Goal: Task Accomplishment & Management: Use online tool/utility

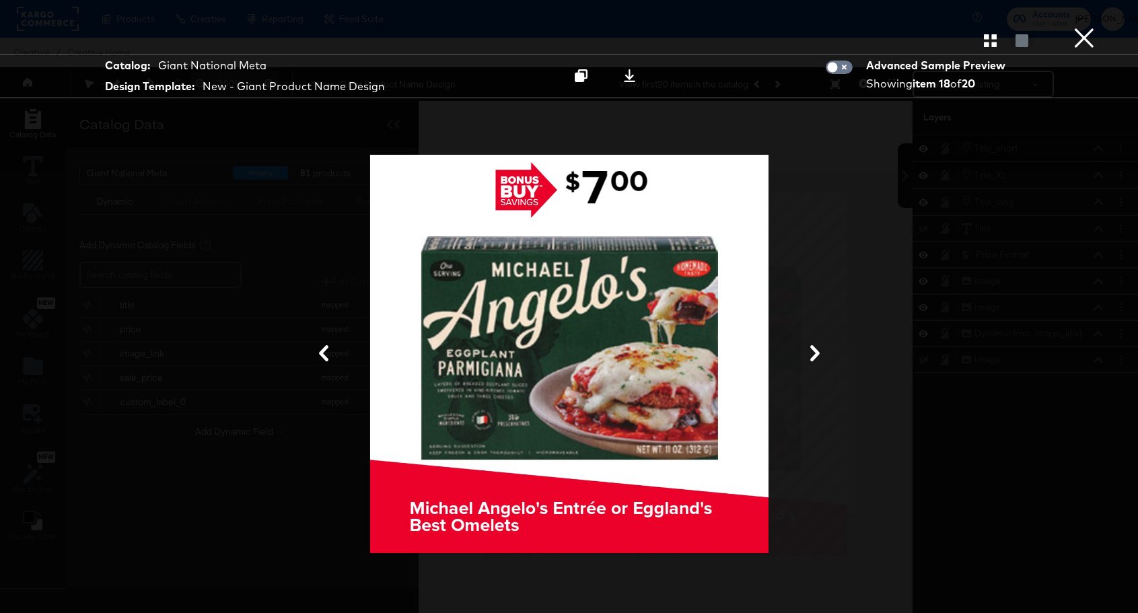
scroll to position [34, 0]
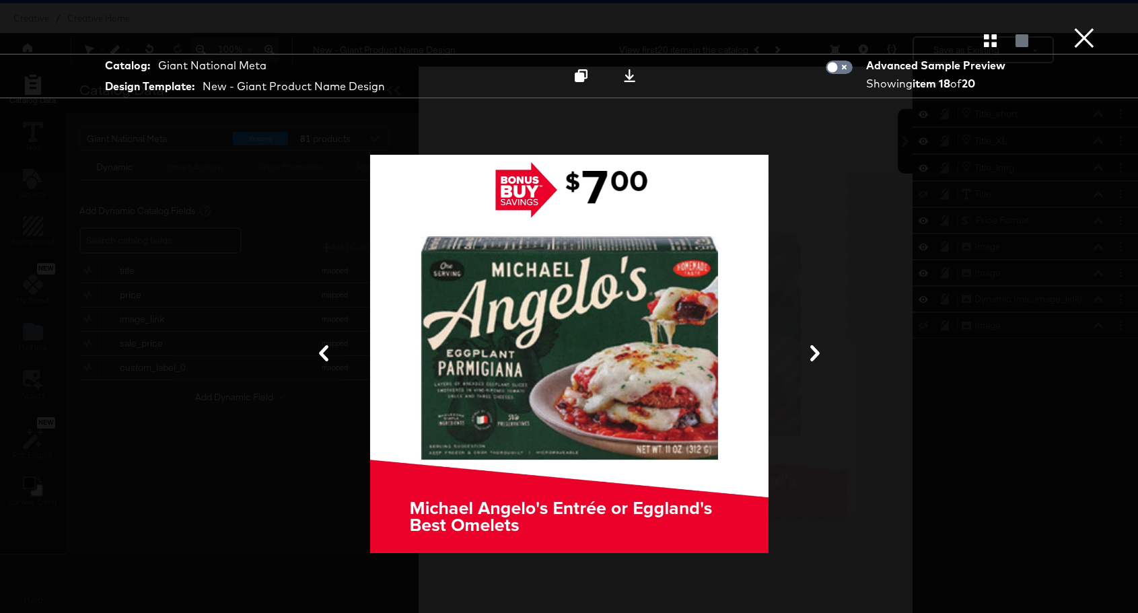
click at [1087, 27] on button "×" at bounding box center [1084, 13] width 27 height 27
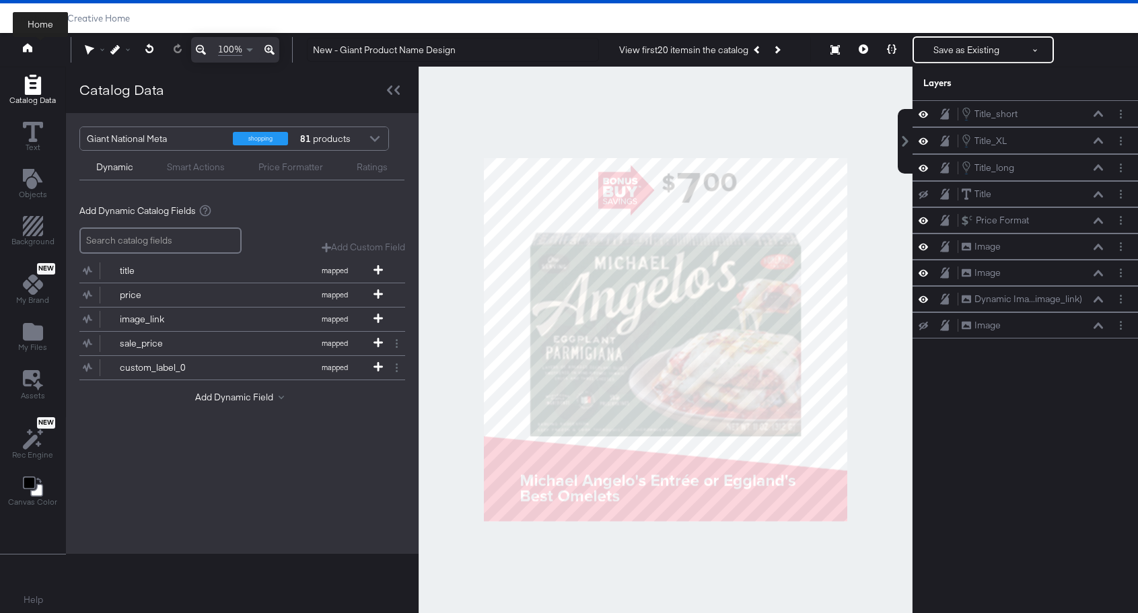
click at [28, 48] on icon at bounding box center [27, 47] width 9 height 9
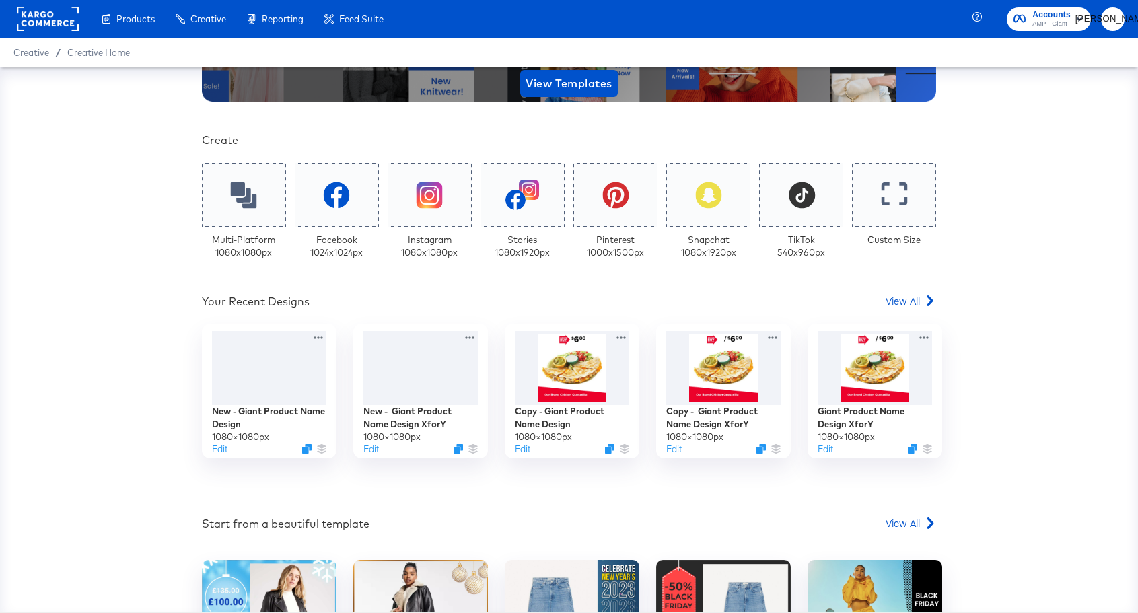
scroll to position [246, 0]
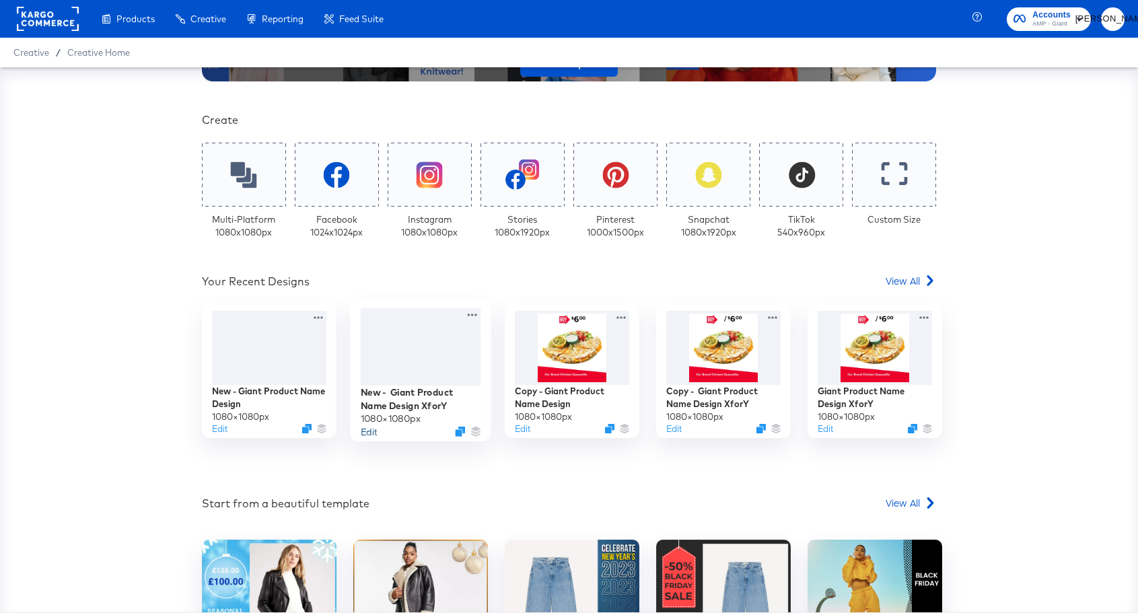
click at [371, 433] on button "Edit" at bounding box center [369, 431] width 16 height 13
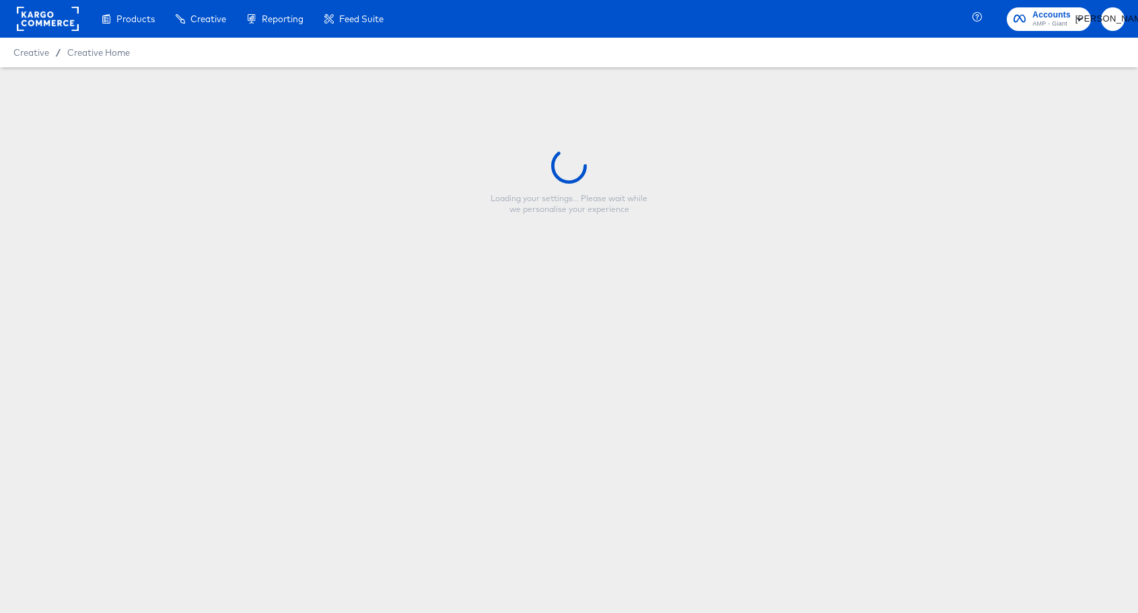
type input "New - Giant Product Name Design XforY"
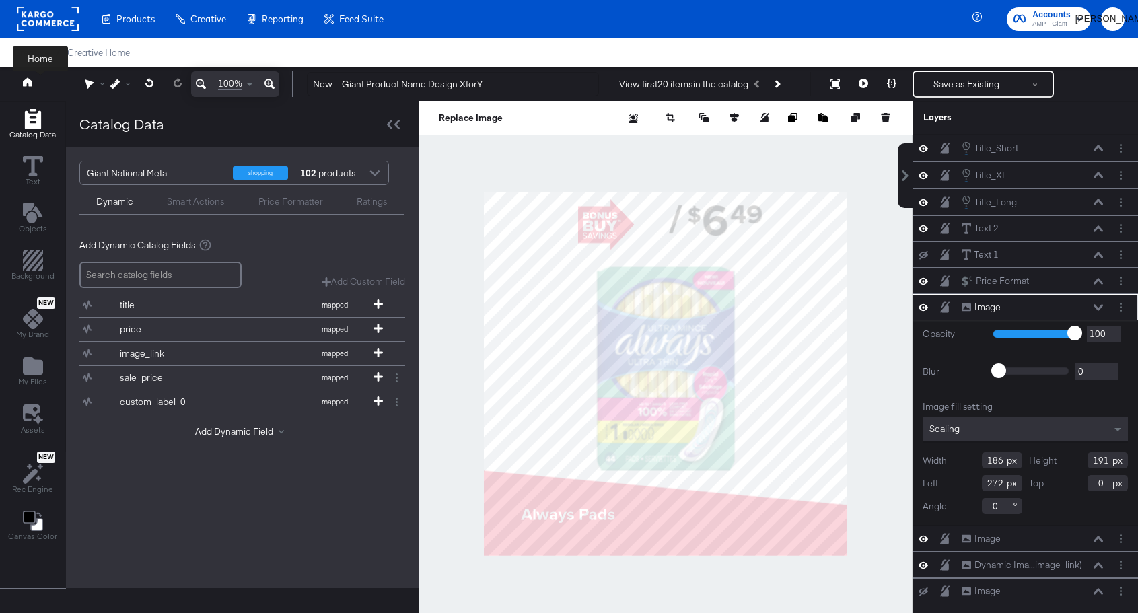
click at [19, 87] on button at bounding box center [40, 84] width 54 height 24
click at [991, 77] on button "Save as Existing" at bounding box center [966, 84] width 105 height 24
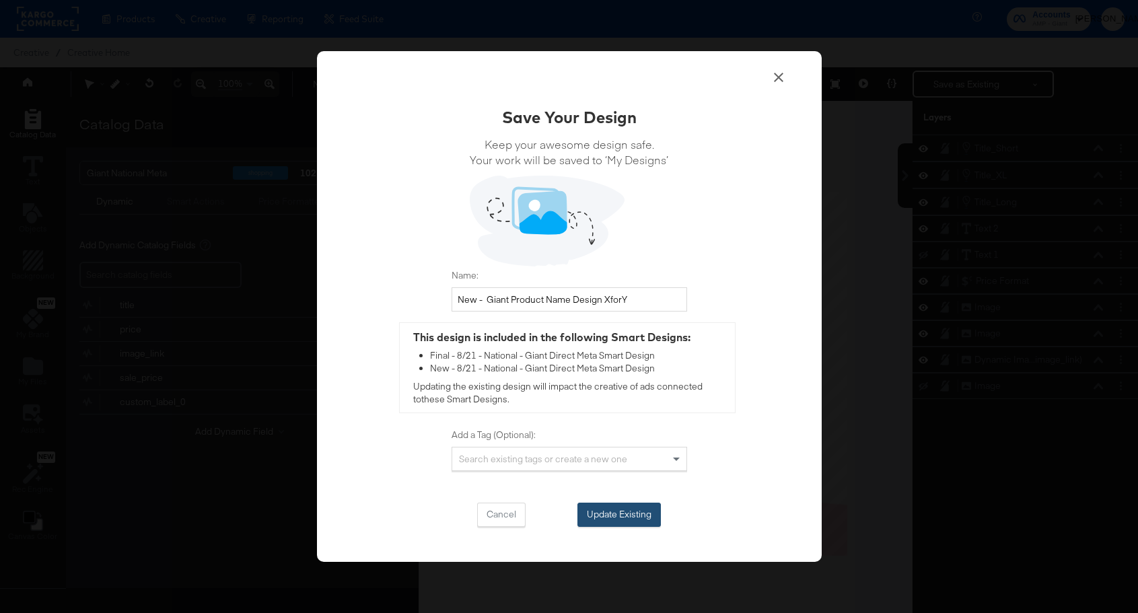
click at [599, 519] on button "Update Existing" at bounding box center [618, 515] width 83 height 24
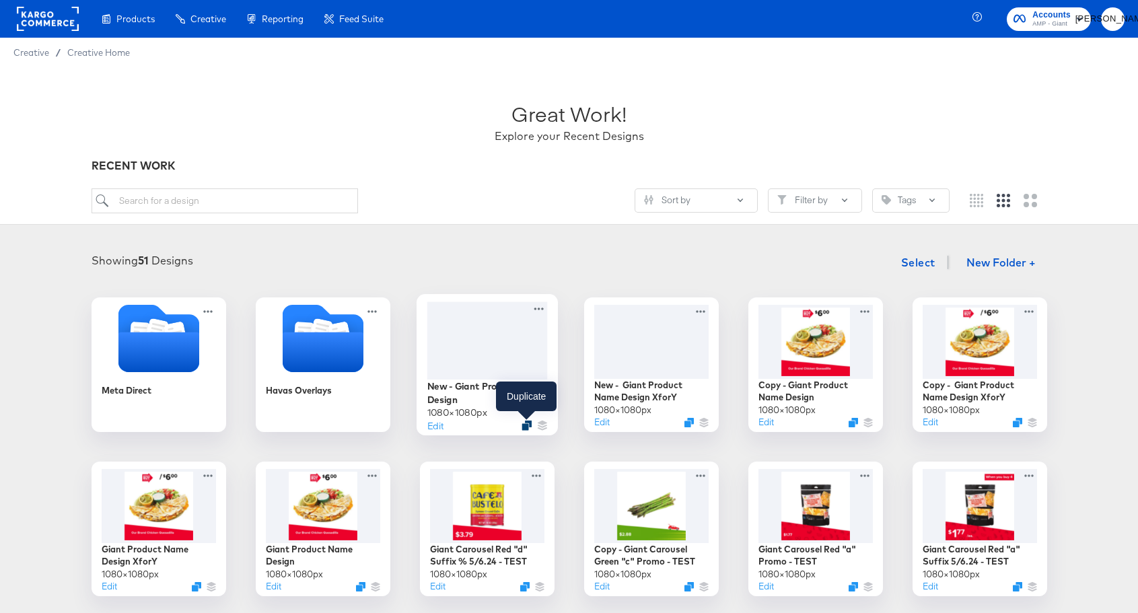
click at [523, 422] on icon "Duplicate" at bounding box center [526, 426] width 10 height 10
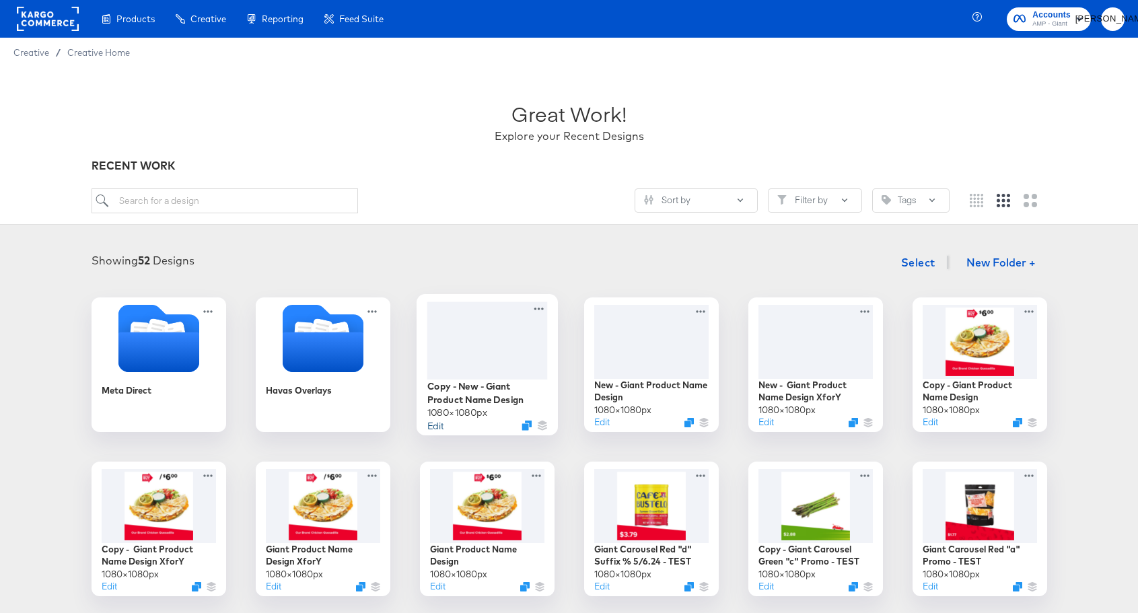
click at [437, 423] on button "Edit" at bounding box center [435, 425] width 16 height 13
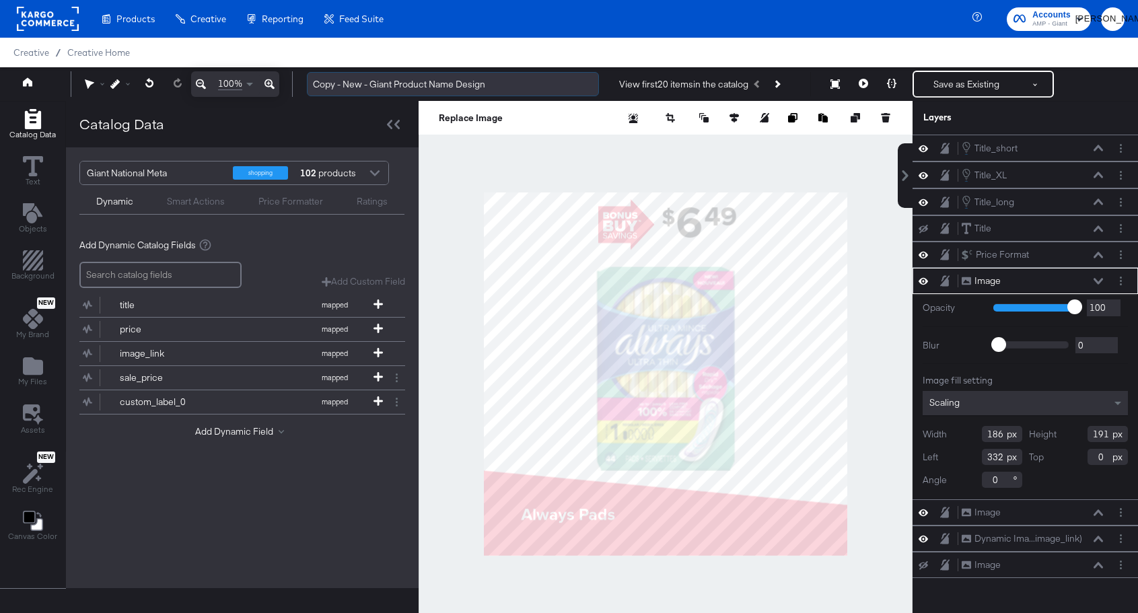
click at [377, 86] on input "Copy - New - Giant Product Name Design" at bounding box center [453, 84] width 292 height 25
click at [458, 87] on input "Copy - New - Giant Product Name Design" at bounding box center [453, 84] width 292 height 25
drag, startPoint x: 489, startPoint y: 89, endPoint x: 398, endPoint y: 87, distance: 91.5
click at [398, 87] on input "Copy - New - Giant Product Name Design" at bounding box center [453, 84] width 292 height 25
click at [344, 86] on input "Copy - New - Giant - IX Design" at bounding box center [453, 84] width 292 height 25
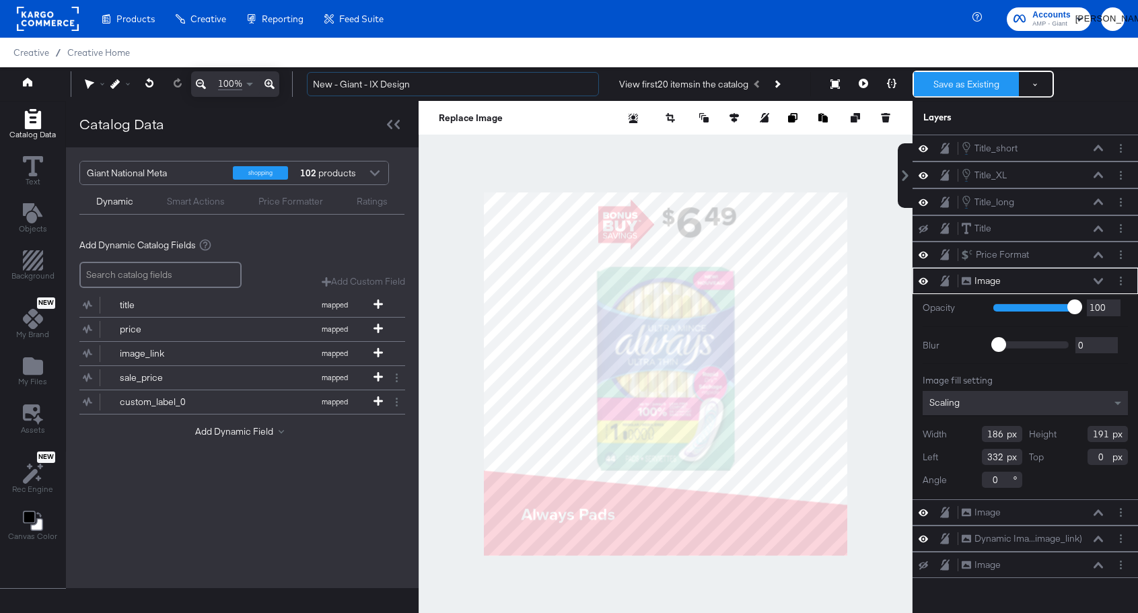
type input "New - Giant - IX Design"
click at [960, 87] on button "Save as Existing" at bounding box center [966, 84] width 105 height 24
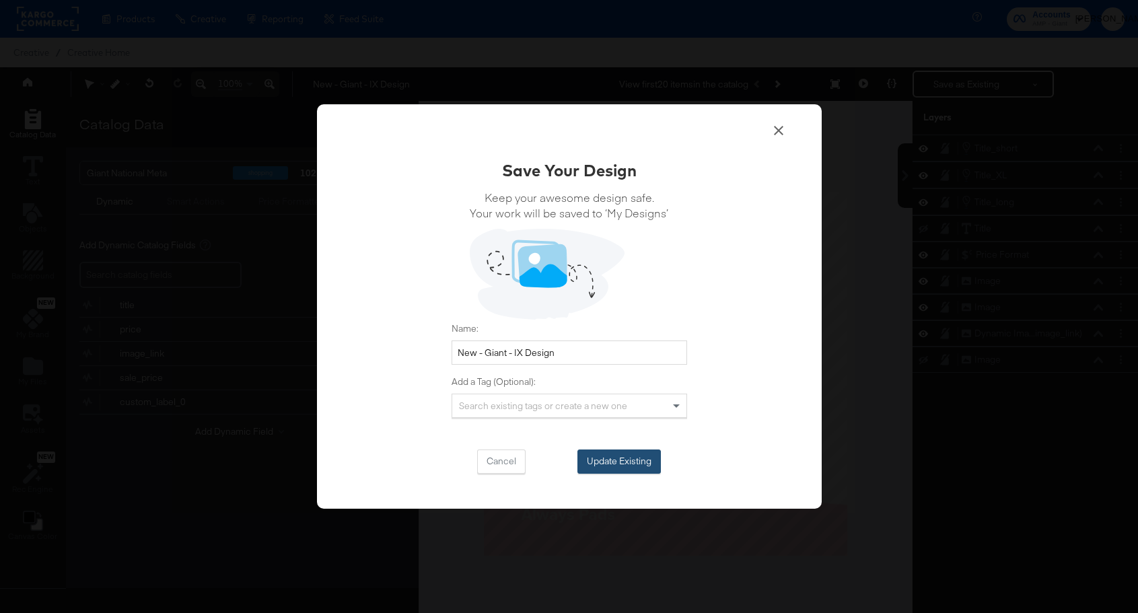
click at [622, 462] on button "Update Existing" at bounding box center [618, 461] width 83 height 24
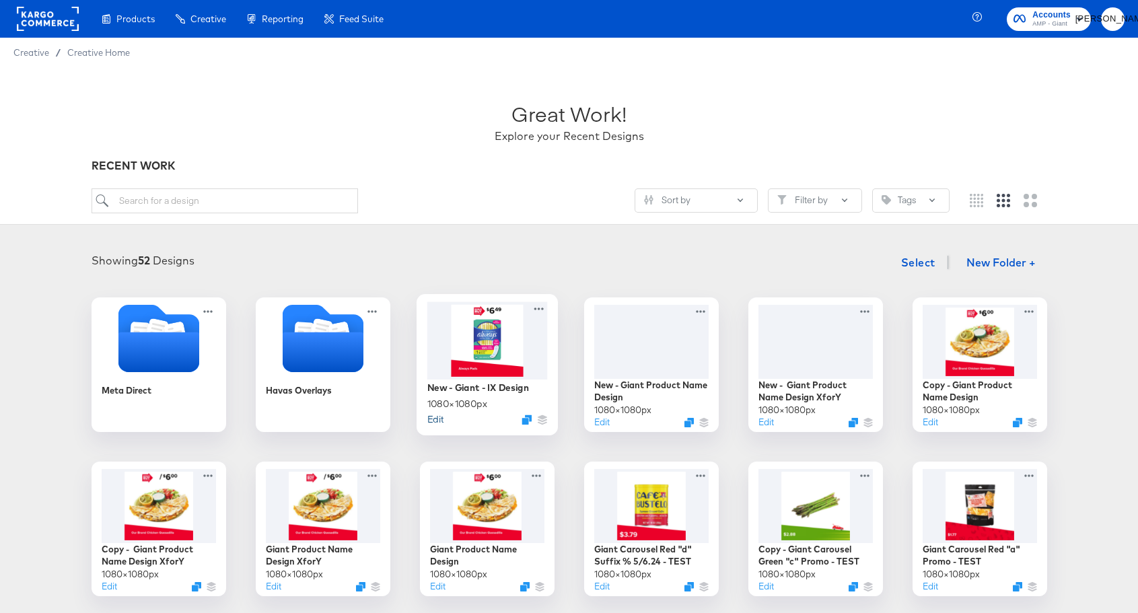
click at [433, 419] on button "Edit" at bounding box center [435, 418] width 16 height 13
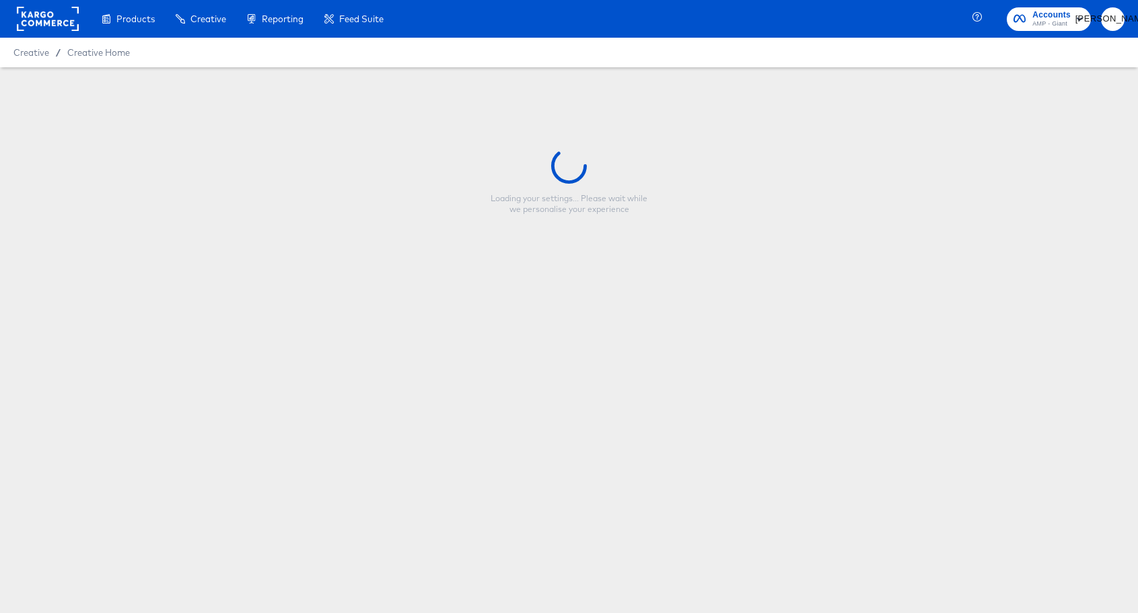
type input "New - Giant - IX Design"
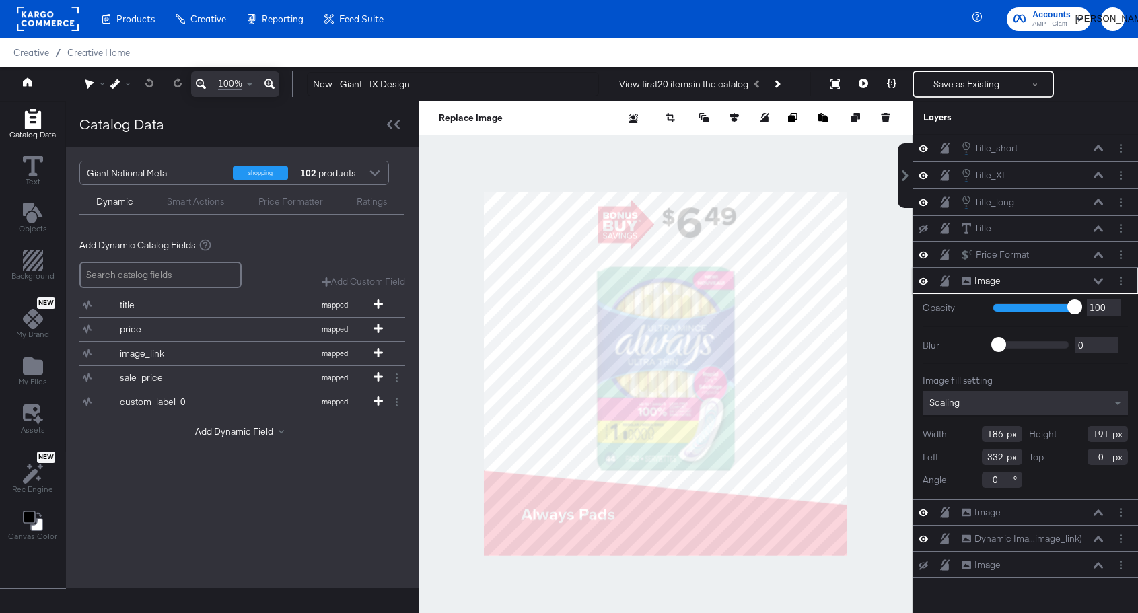
click at [918, 279] on div at bounding box center [927, 281] width 19 height 13
click at [922, 279] on icon at bounding box center [922, 280] width 9 height 11
click at [922, 279] on icon at bounding box center [922, 281] width 9 height 9
click at [920, 149] on icon at bounding box center [922, 148] width 9 height 7
click at [920, 149] on icon at bounding box center [922, 148] width 9 height 9
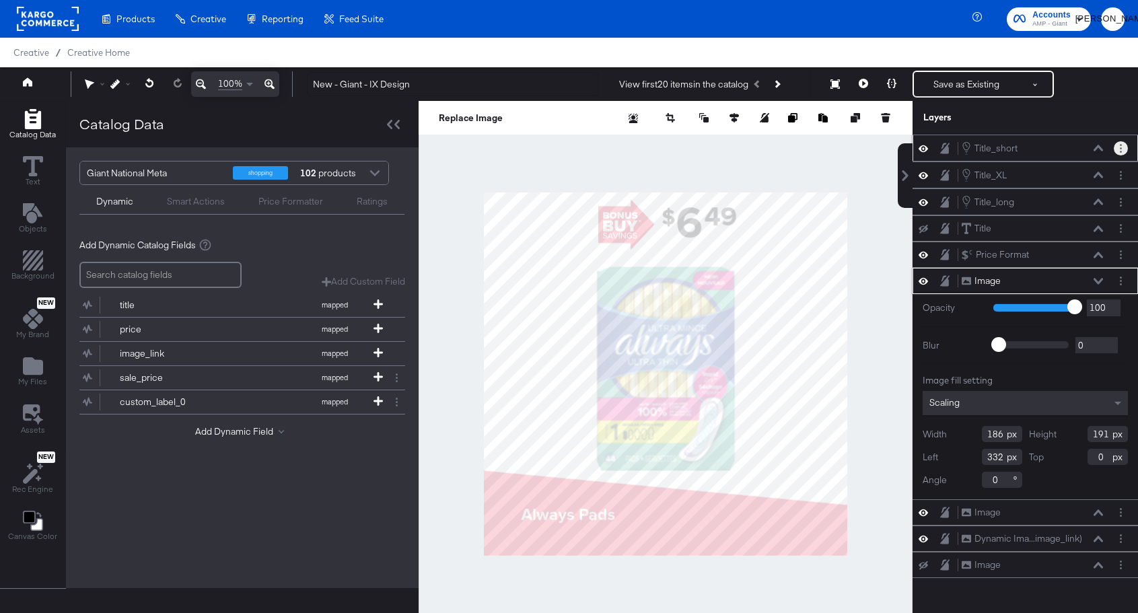
click at [1120, 146] on icon "Layer Options" at bounding box center [1121, 148] width 2 height 9
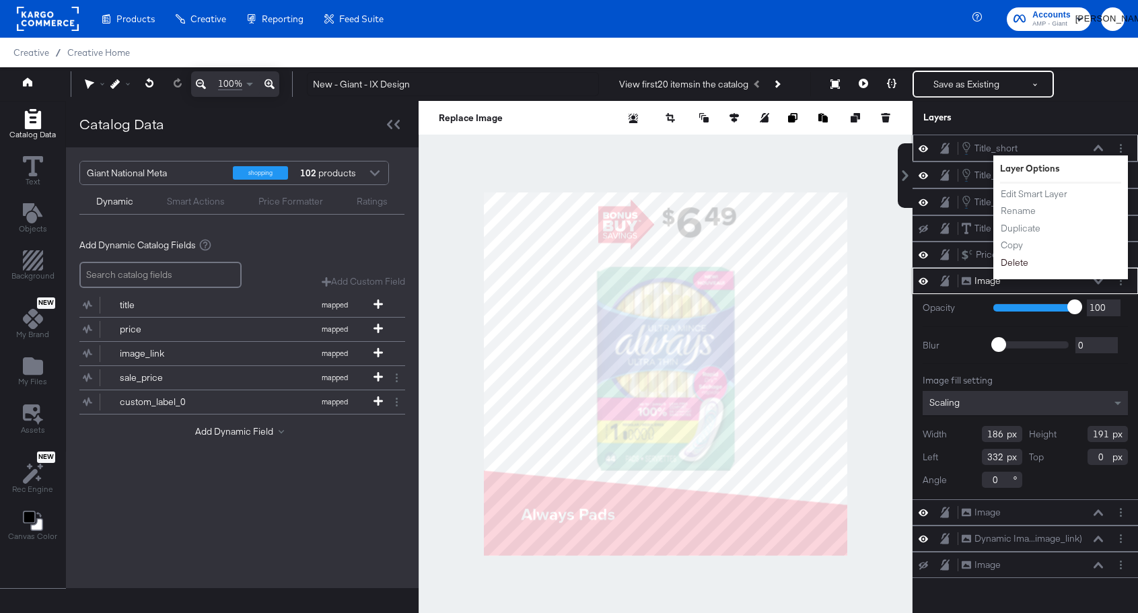
click at [1019, 260] on button "Delete" at bounding box center [1014, 263] width 29 height 14
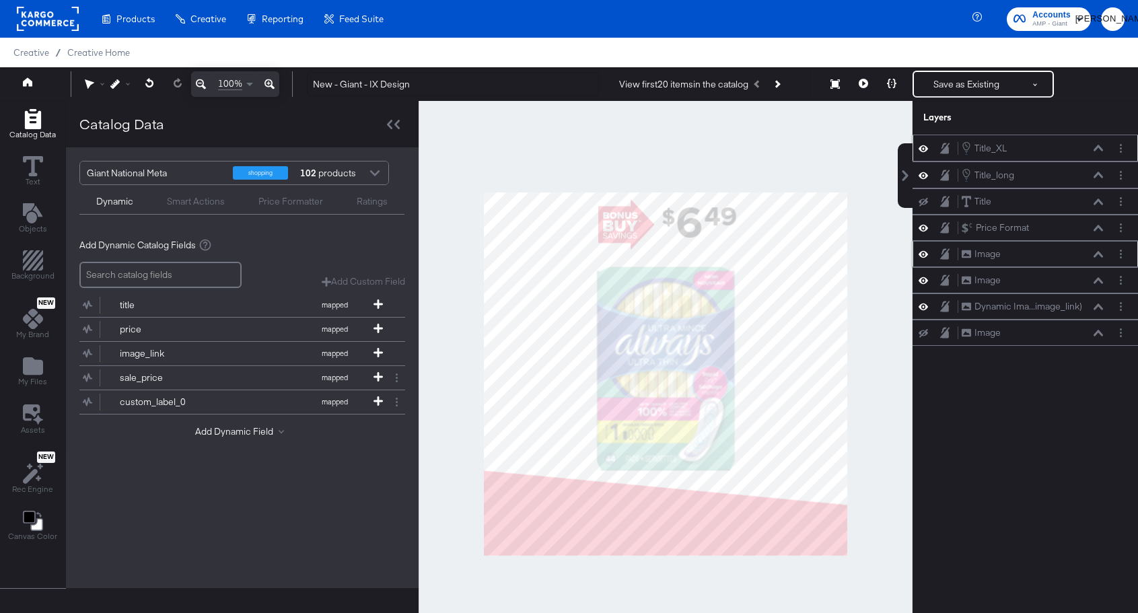
click at [925, 153] on icon at bounding box center [922, 148] width 9 height 11
click at [925, 153] on button at bounding box center [923, 148] width 11 height 11
click at [1123, 152] on button "Layer Options" at bounding box center [1121, 148] width 14 height 14
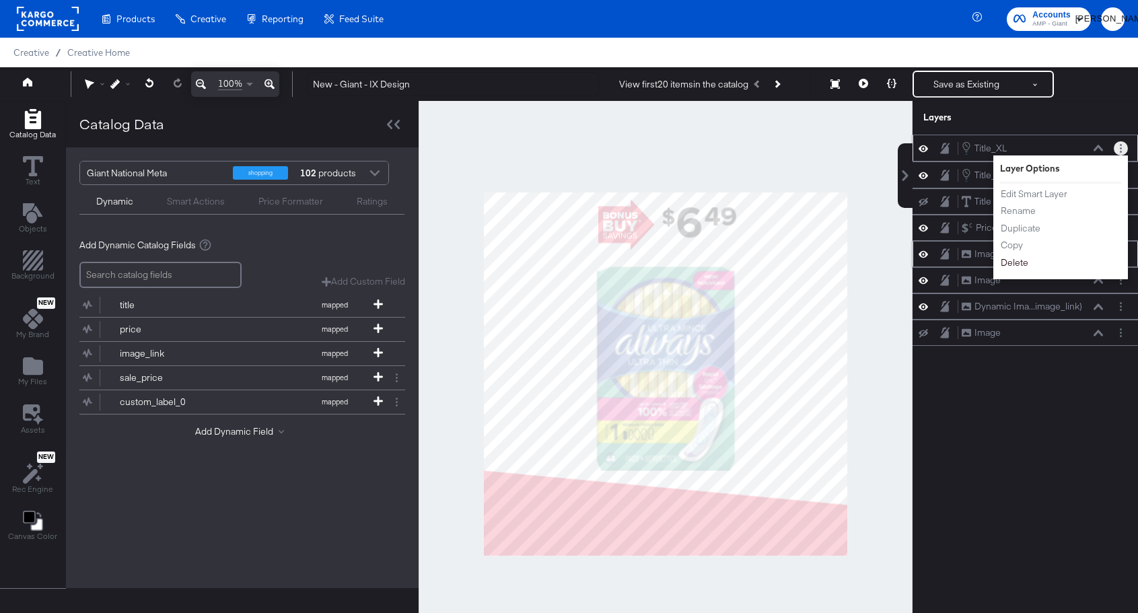
click at [1011, 269] on div "Edit Smart Layer Rename Duplicate Copy Delete" at bounding box center [1037, 228] width 74 height 89
click at [1012, 265] on button "Delete" at bounding box center [1014, 263] width 29 height 14
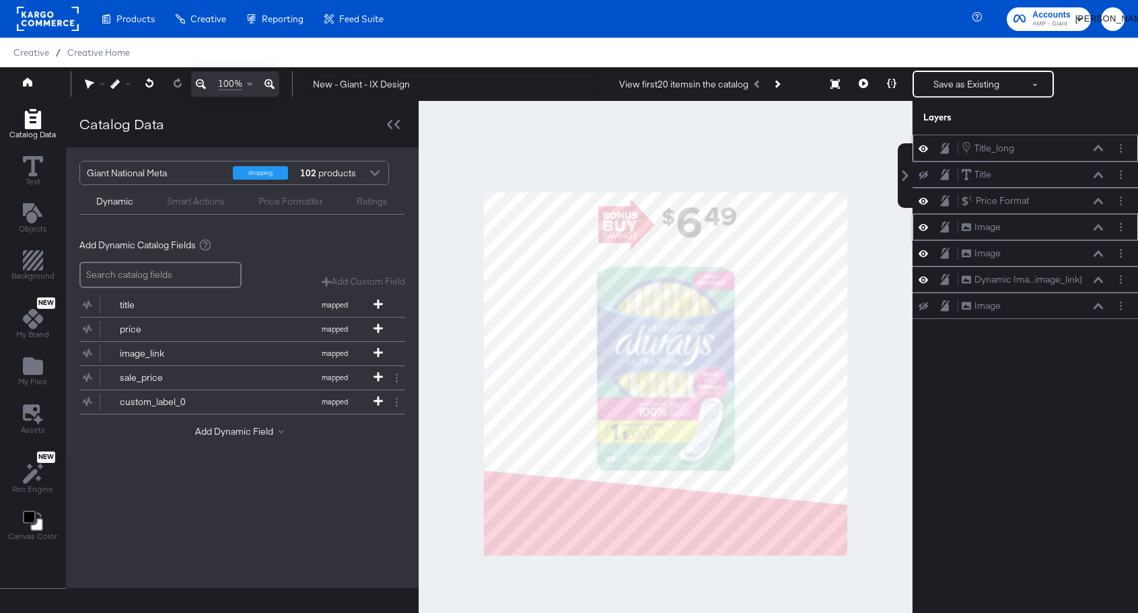
click at [927, 156] on div "Title_long Title_long" at bounding box center [1024, 148] width 225 height 27
click at [927, 155] on div "Title_long Title_long" at bounding box center [1025, 148] width 215 height 15
click at [916, 147] on div "Title_long Title_long" at bounding box center [1024, 148] width 225 height 27
click at [1120, 150] on icon "Layer Options" at bounding box center [1121, 148] width 2 height 9
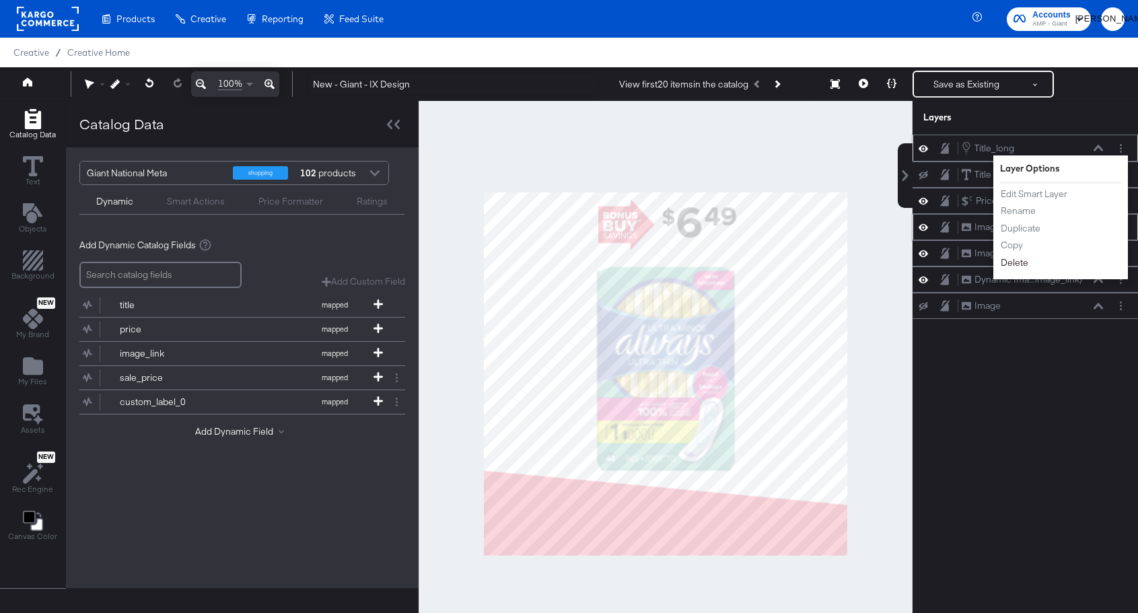
click at [1022, 260] on button "Delete" at bounding box center [1014, 263] width 29 height 14
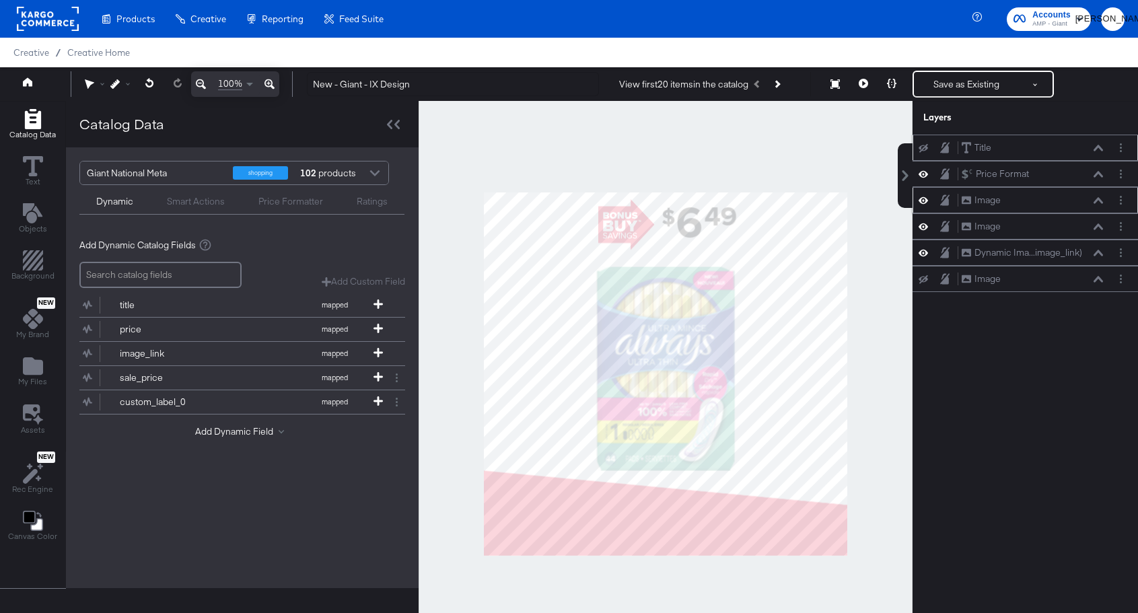
click at [924, 150] on icon at bounding box center [922, 148] width 9 height 9
click at [924, 150] on icon at bounding box center [922, 147] width 9 height 11
click at [1121, 147] on button "Layer Options" at bounding box center [1121, 148] width 14 height 14
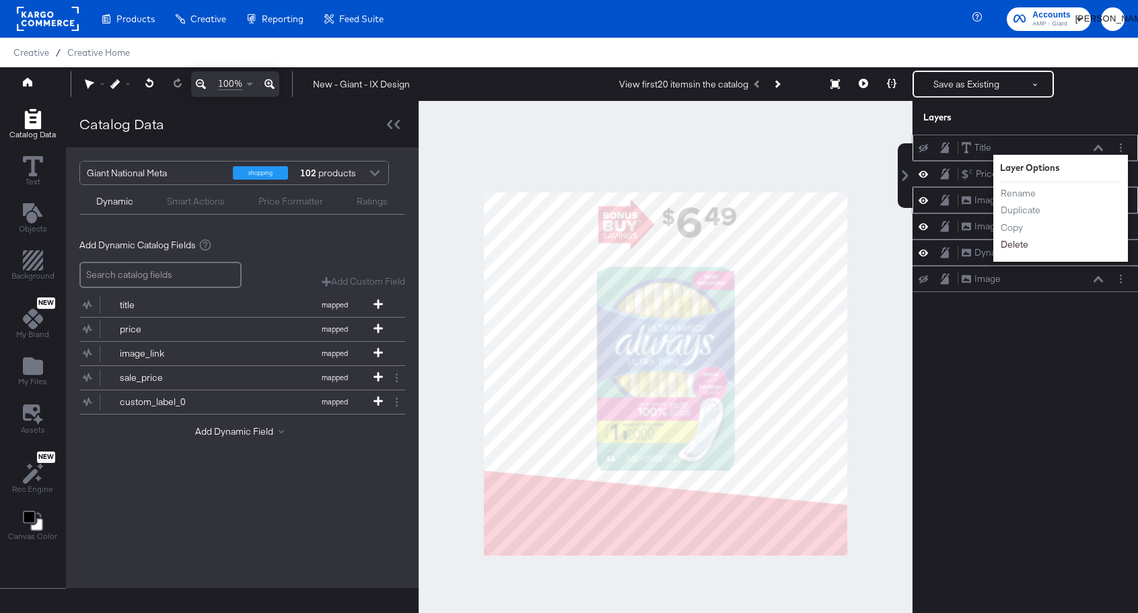
click at [1014, 246] on button "Delete" at bounding box center [1014, 245] width 29 height 14
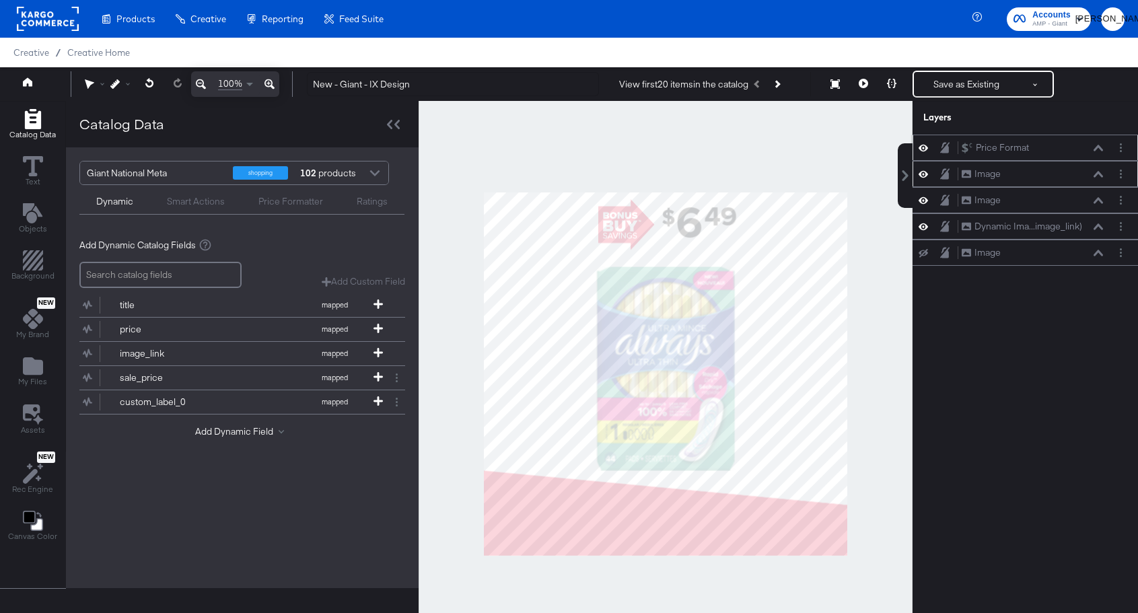
click at [920, 151] on icon at bounding box center [922, 147] width 9 height 11
click at [920, 151] on icon at bounding box center [922, 148] width 9 height 9
click at [927, 174] on icon at bounding box center [922, 174] width 9 height 7
click at [927, 174] on icon at bounding box center [922, 174] width 9 height 9
click at [1118, 171] on button "Layer Options" at bounding box center [1121, 174] width 14 height 14
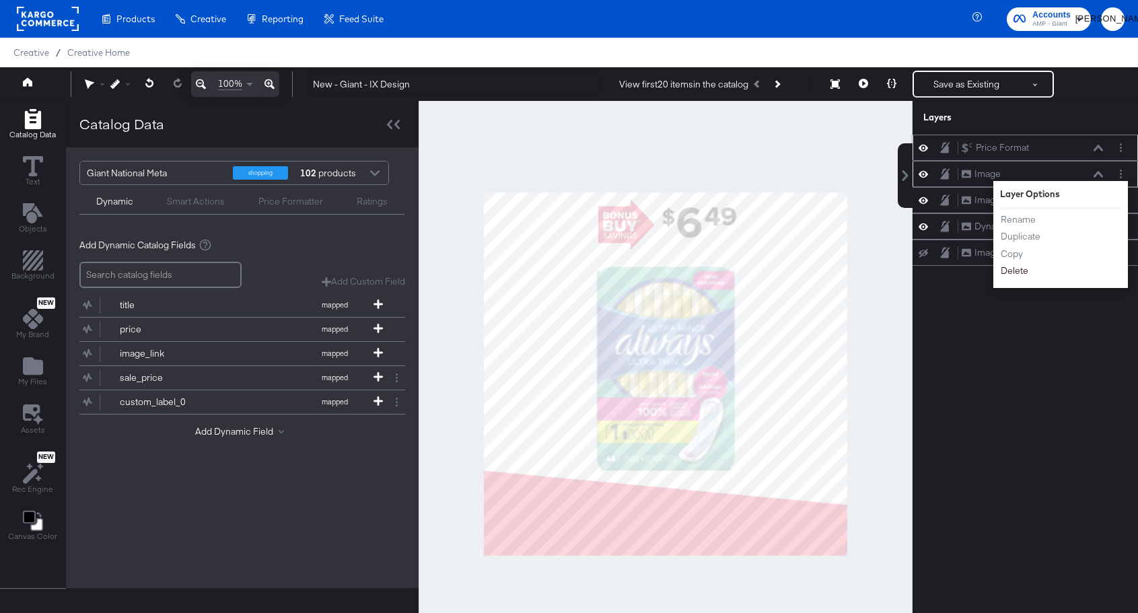
click at [1015, 276] on button "Delete" at bounding box center [1014, 271] width 29 height 14
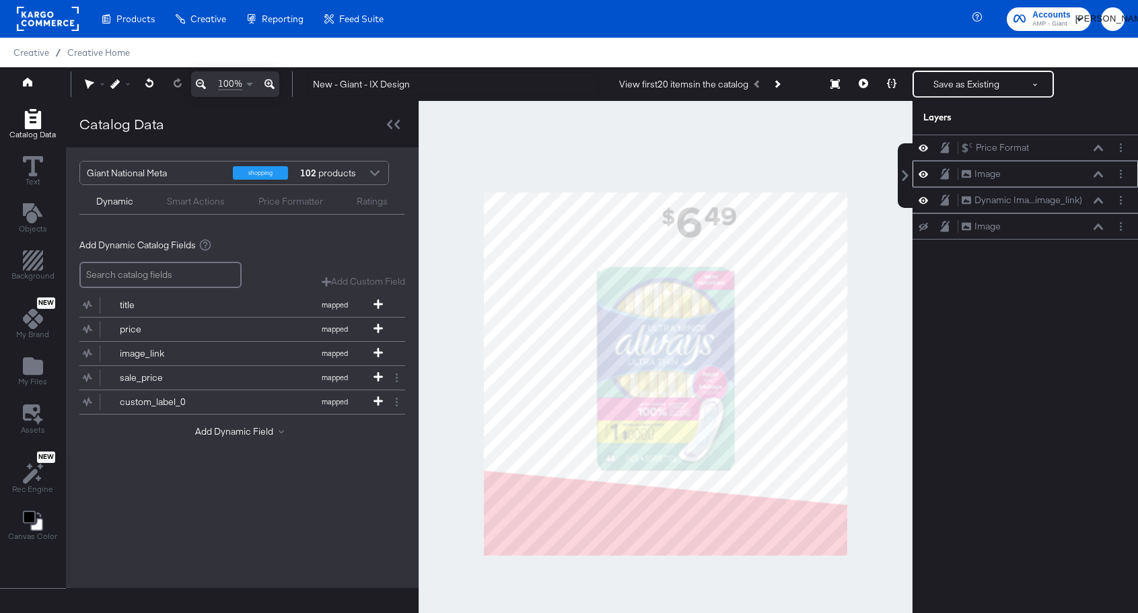
click at [923, 176] on icon at bounding box center [922, 173] width 9 height 11
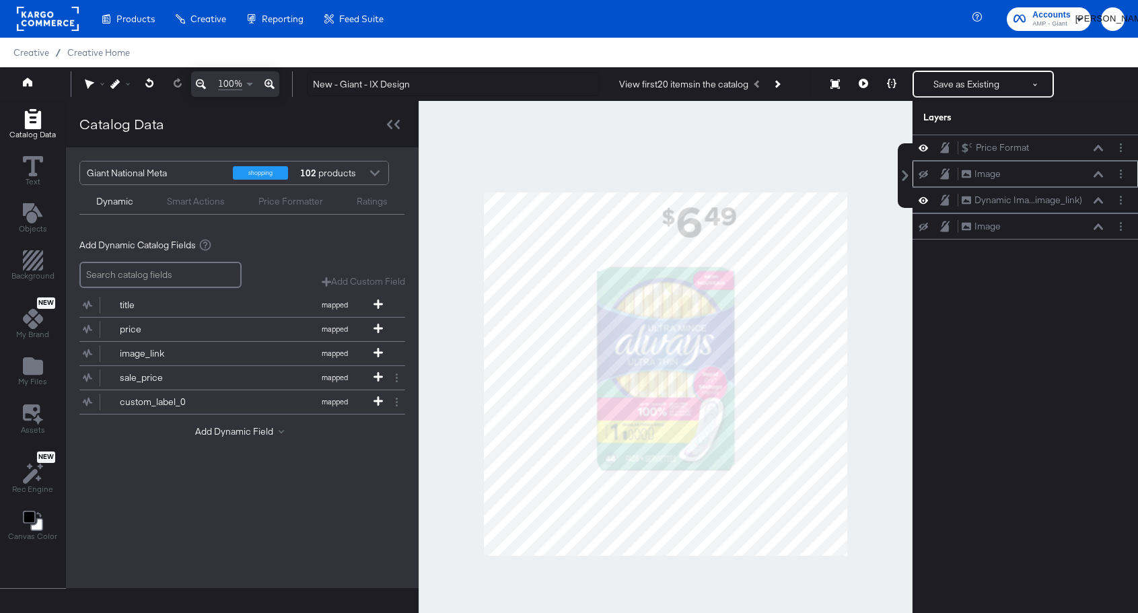
click at [923, 176] on icon at bounding box center [922, 174] width 9 height 9
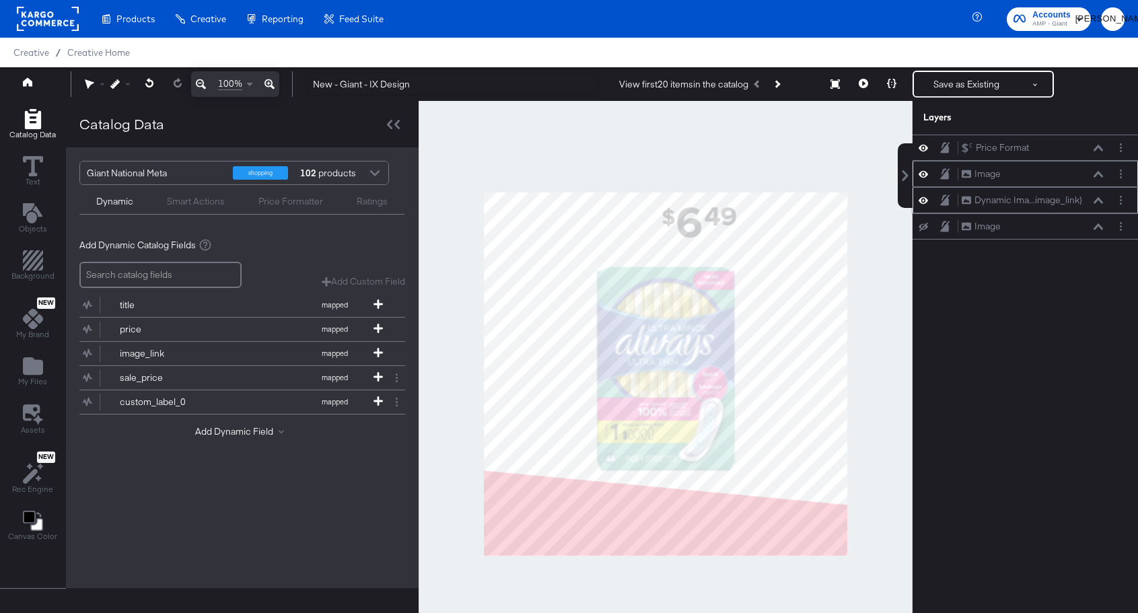
click at [923, 194] on div at bounding box center [927, 200] width 19 height 13
click at [923, 198] on icon at bounding box center [922, 200] width 9 height 7
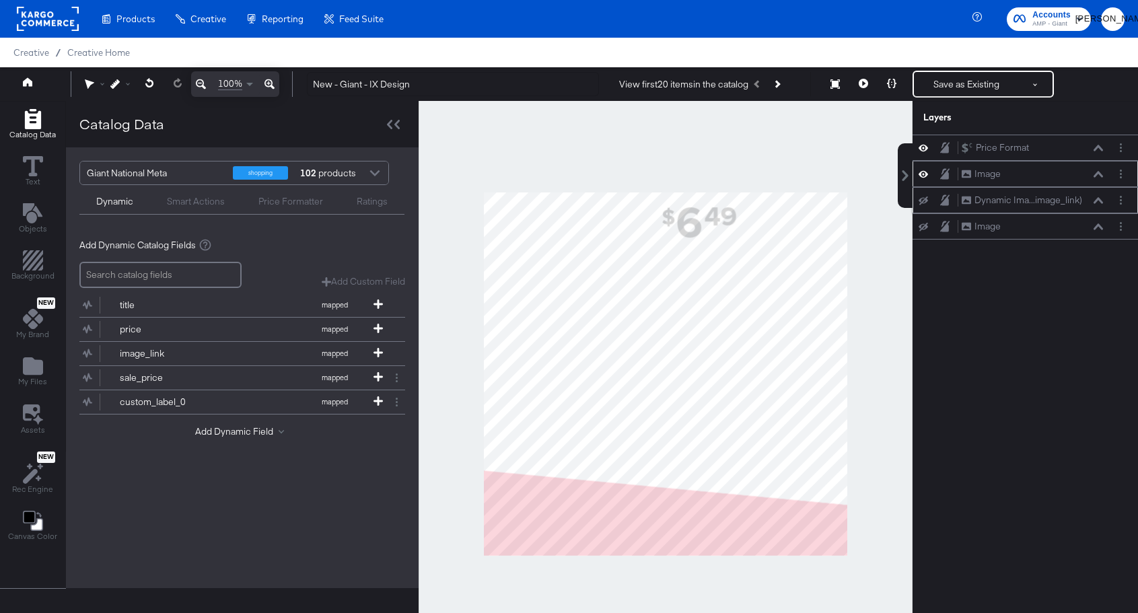
click at [923, 198] on icon at bounding box center [922, 200] width 9 height 9
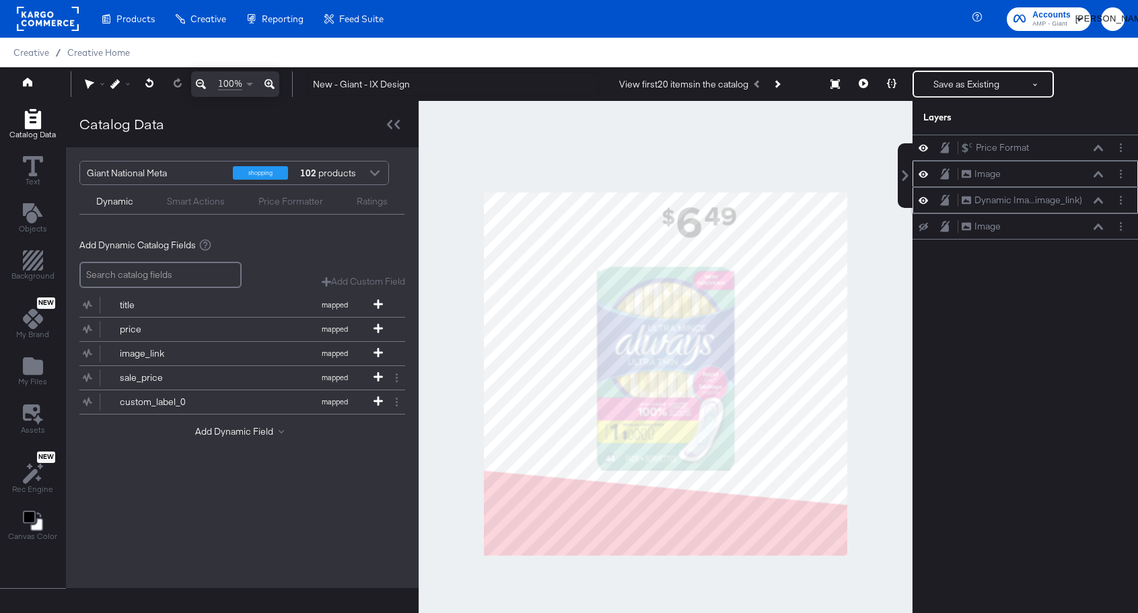
click at [923, 198] on icon at bounding box center [922, 200] width 9 height 7
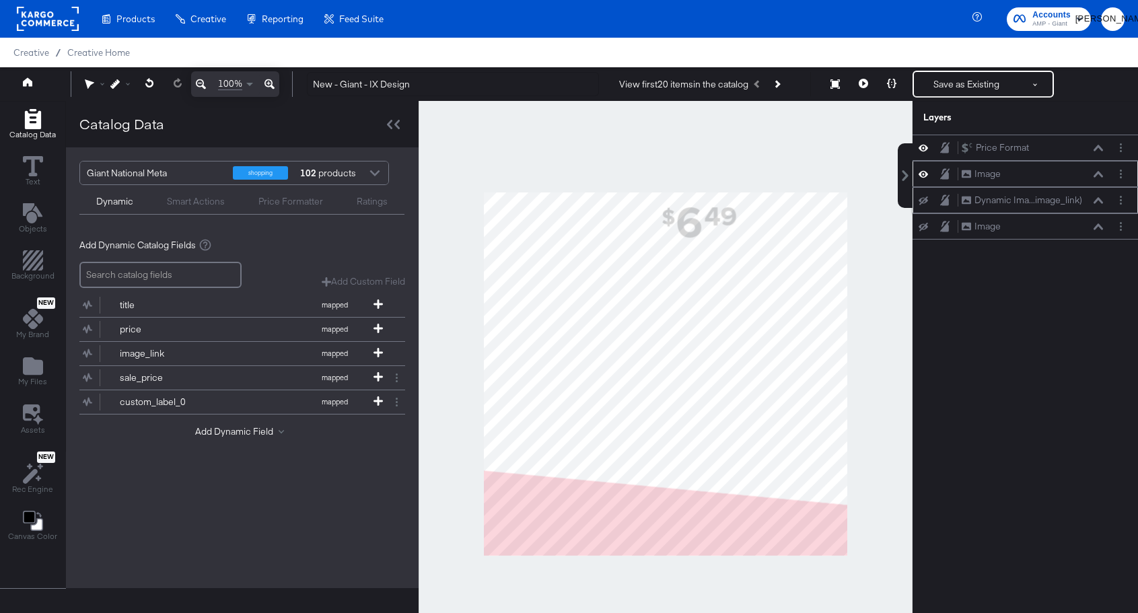
click at [923, 198] on icon at bounding box center [922, 200] width 9 height 9
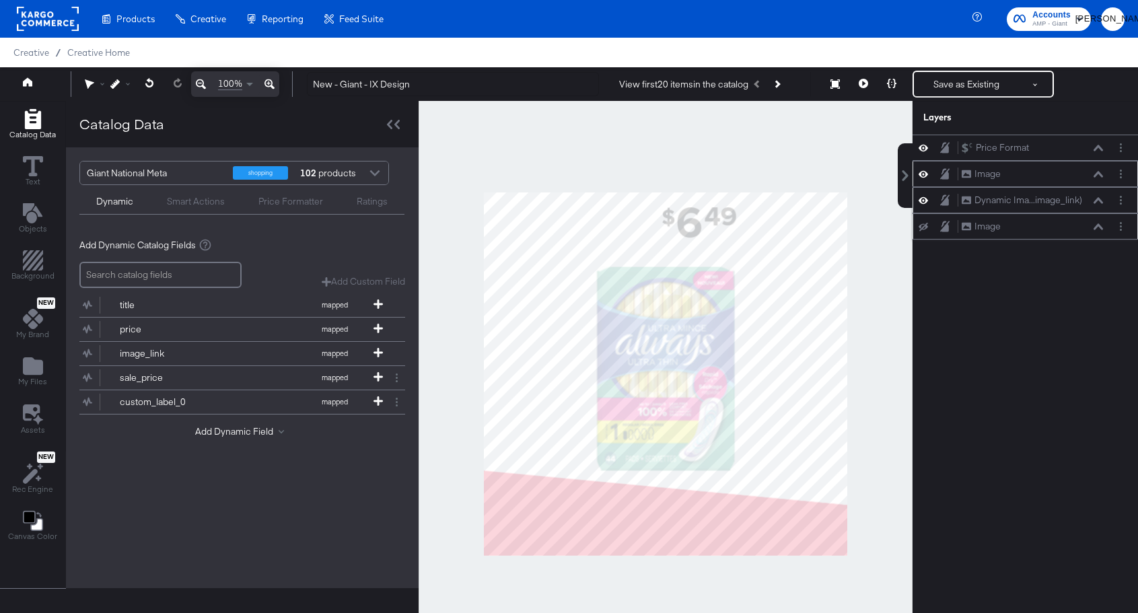
click at [925, 236] on div "Image Image" at bounding box center [1024, 226] width 225 height 26
click at [925, 231] on button at bounding box center [923, 226] width 11 height 11
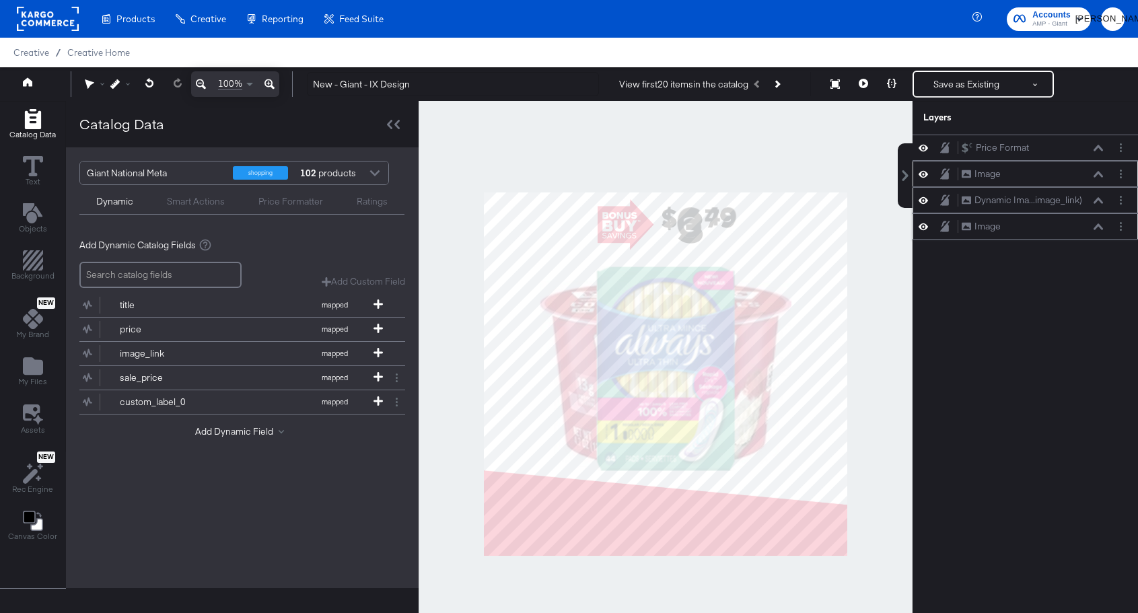
click at [925, 231] on icon at bounding box center [922, 226] width 9 height 11
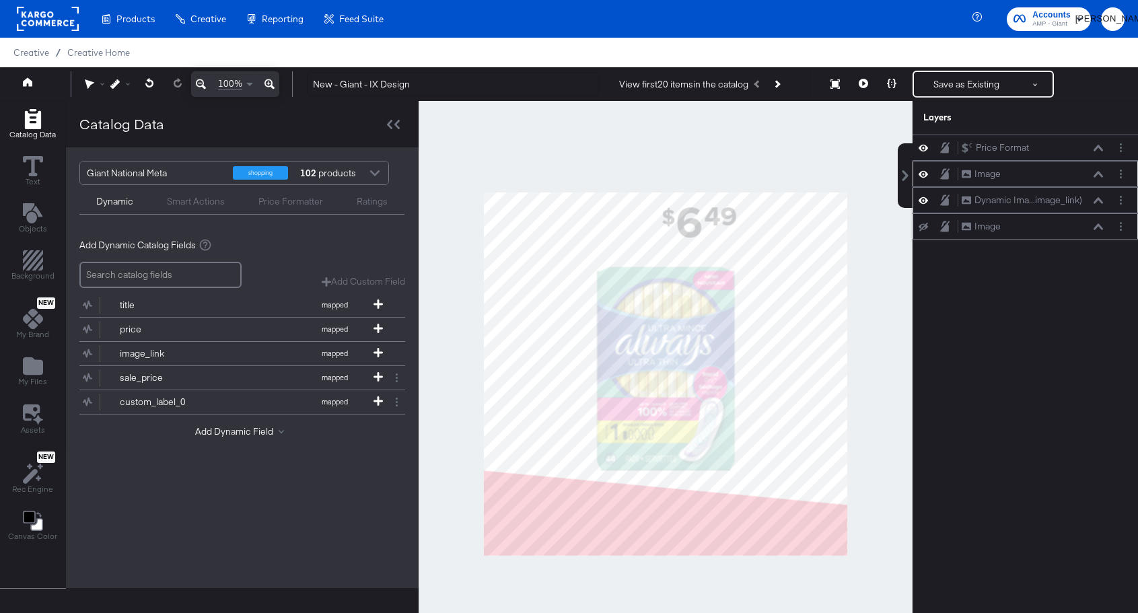
click at [1122, 233] on div at bounding box center [1121, 226] width 14 height 14
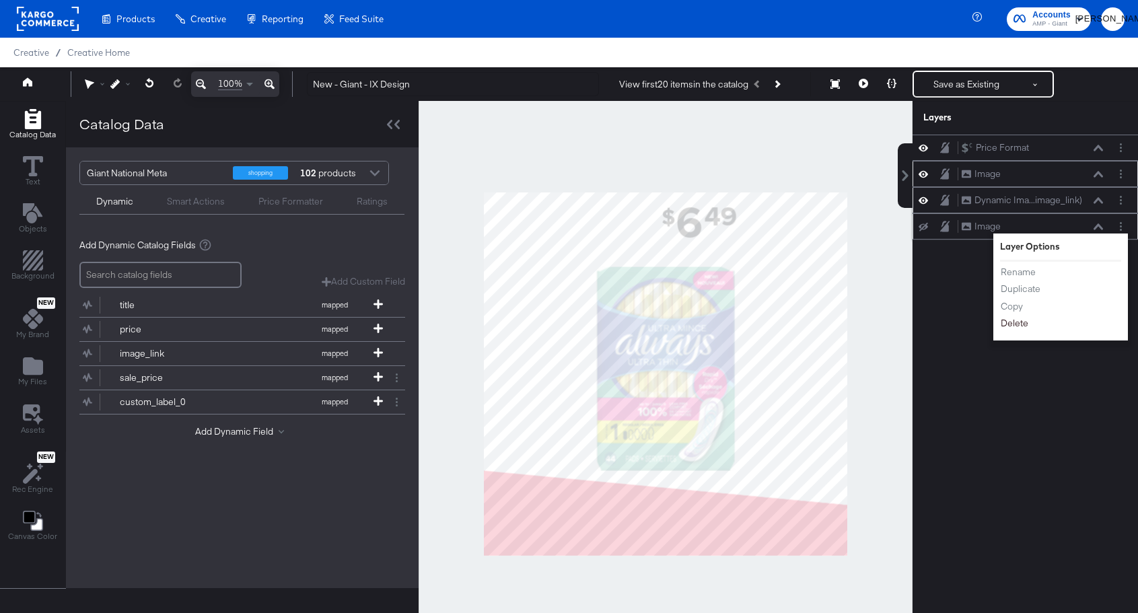
click at [1021, 322] on button "Delete" at bounding box center [1014, 323] width 29 height 14
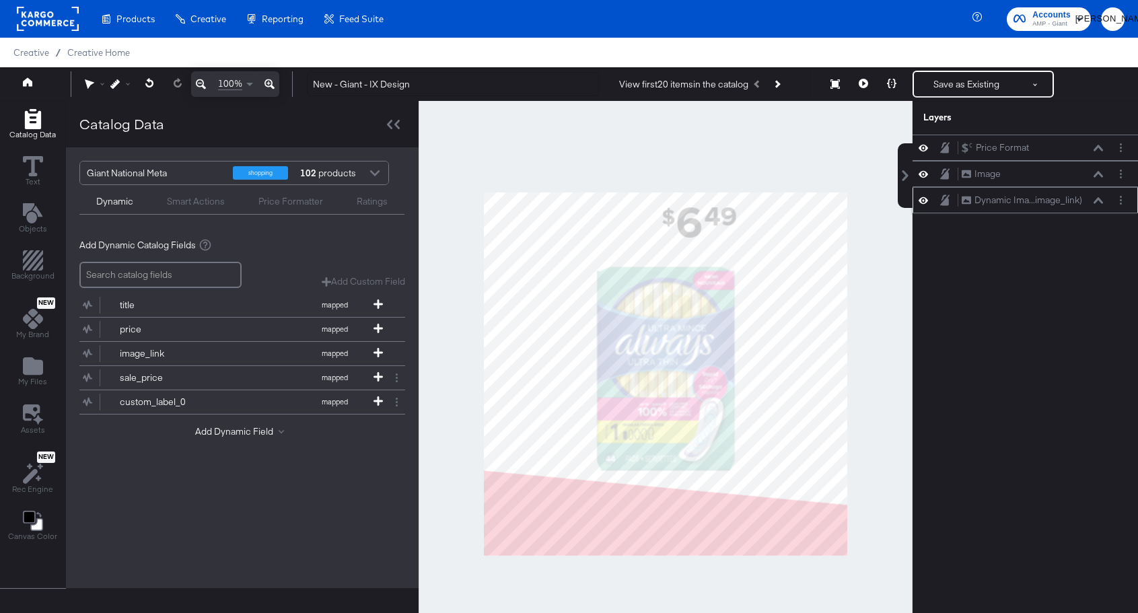
click at [922, 201] on icon at bounding box center [922, 199] width 9 height 11
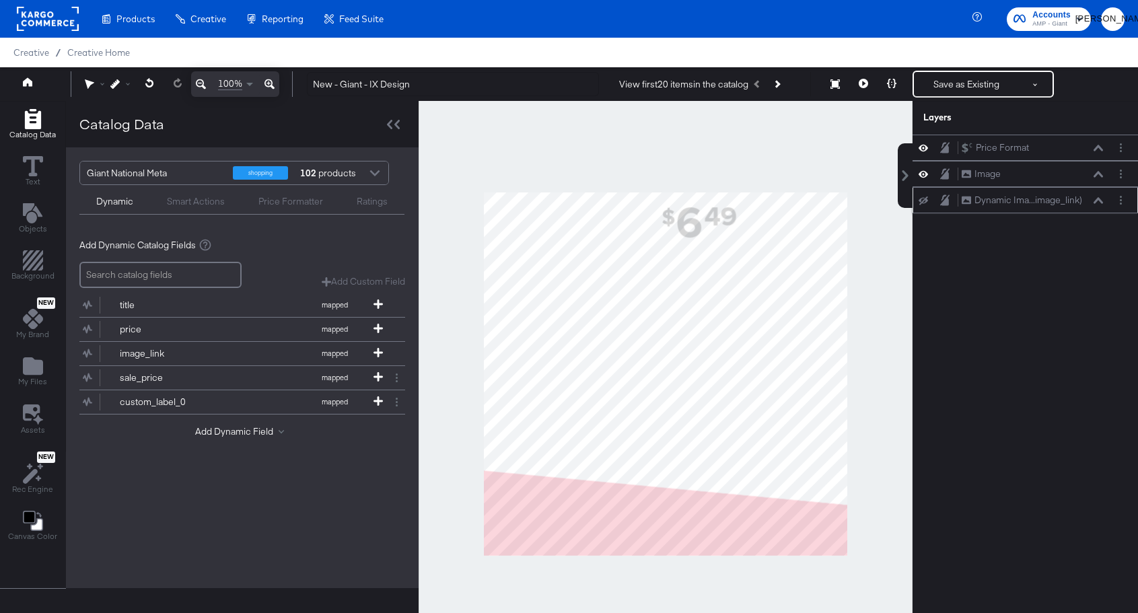
click at [922, 201] on icon at bounding box center [922, 200] width 9 height 9
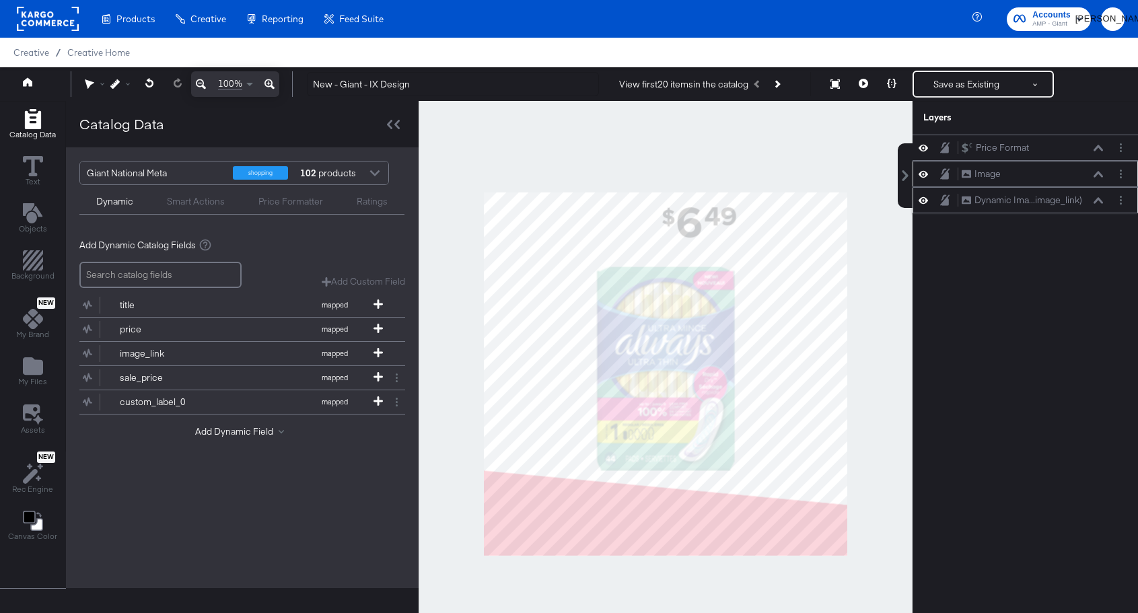
click at [922, 177] on icon at bounding box center [922, 173] width 9 height 11
click at [1123, 174] on button "Layer Options" at bounding box center [1121, 174] width 14 height 14
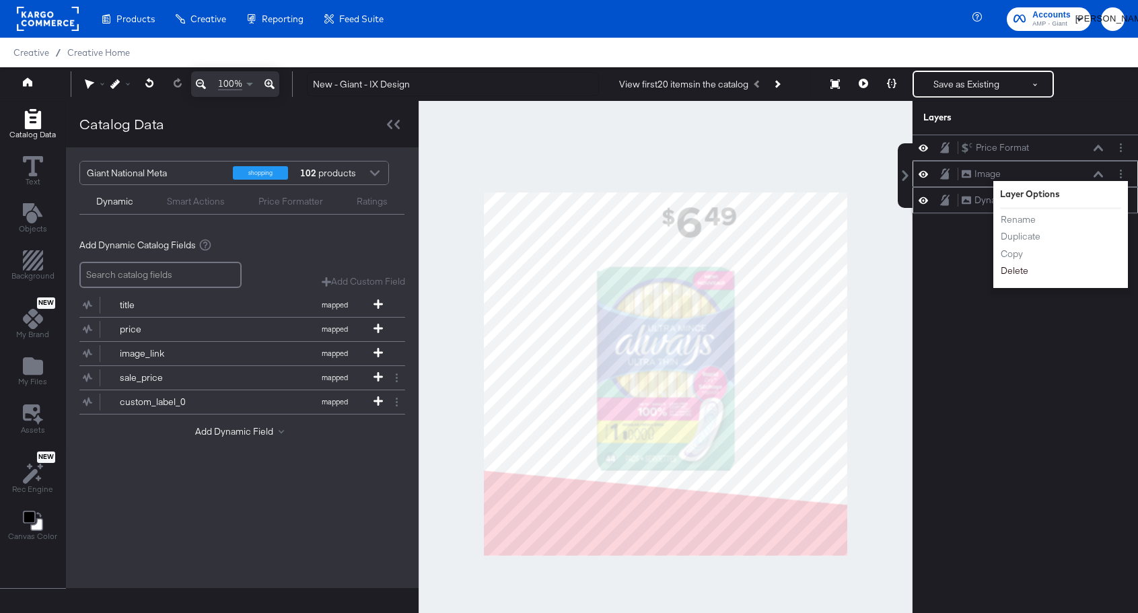
click at [1018, 272] on button "Delete" at bounding box center [1014, 271] width 29 height 14
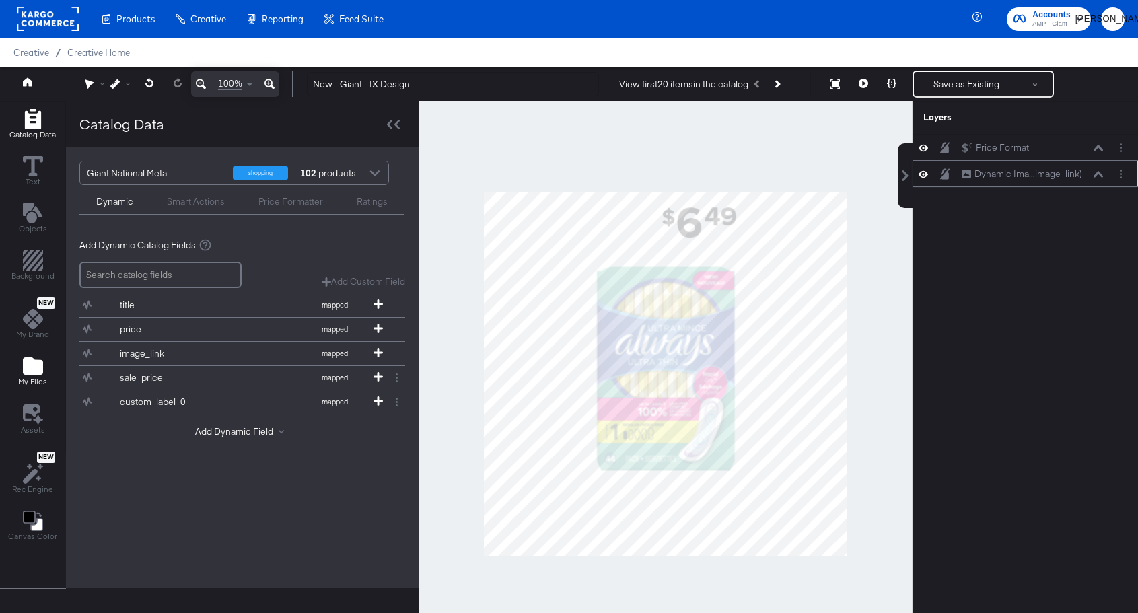
click at [26, 377] on span "My Files" at bounding box center [32, 381] width 29 height 11
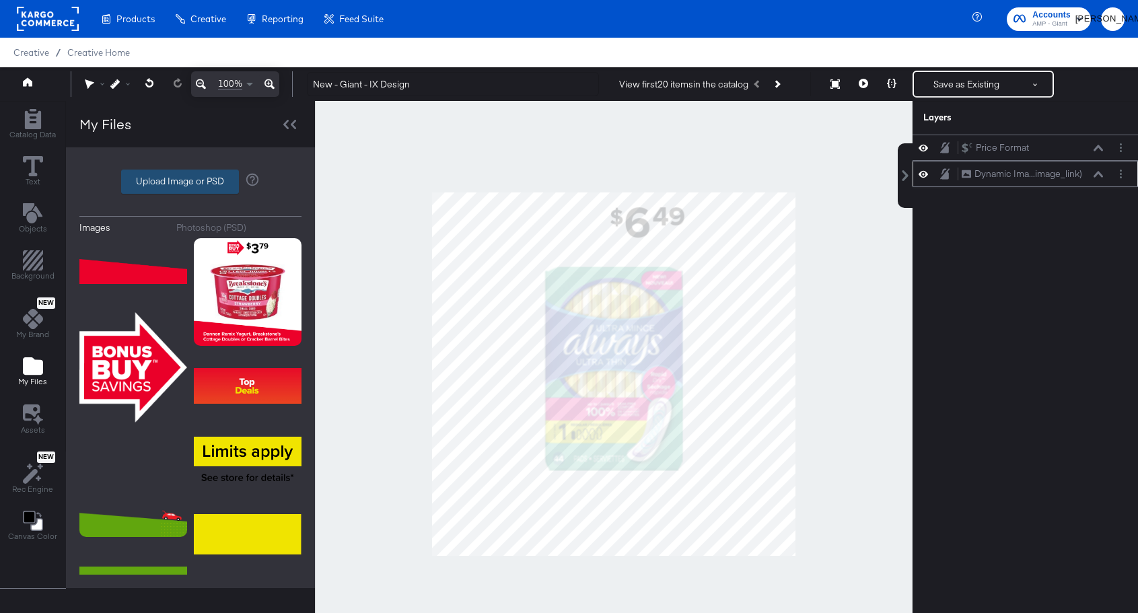
click at [181, 178] on label "Upload Image or PSD" at bounding box center [180, 181] width 116 height 23
click at [190, 182] on input "Upload Image or PSD" at bounding box center [190, 182] width 0 height 0
type input "C:\fakepath\CP-23680 Facebook IX Mock.png"
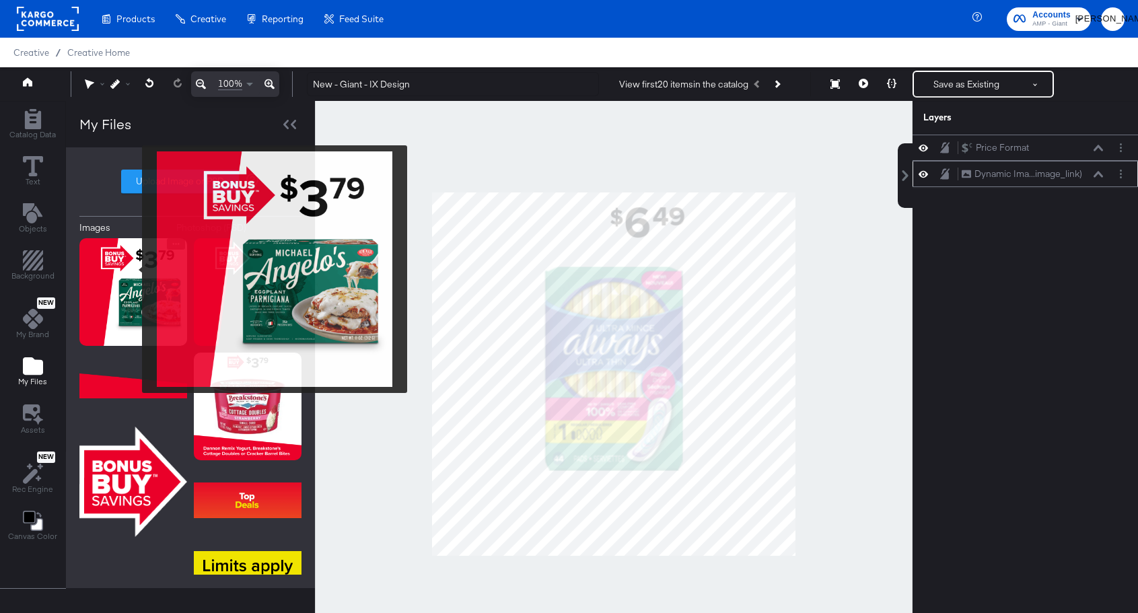
click at [133, 269] on img at bounding box center [133, 292] width 108 height 108
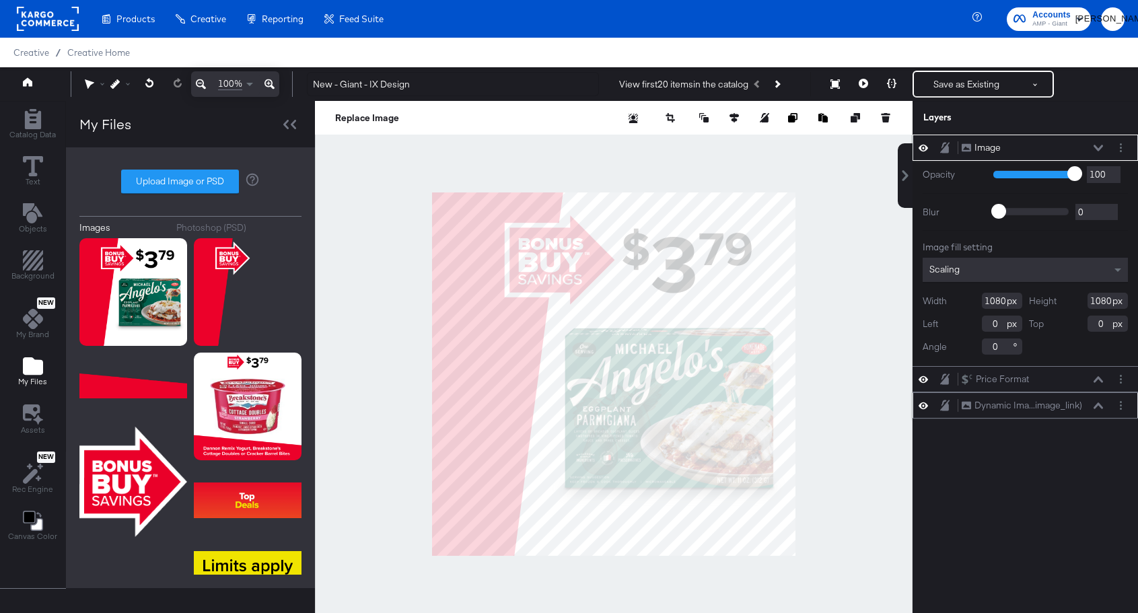
click at [1096, 148] on icon at bounding box center [1097, 148] width 9 height 6
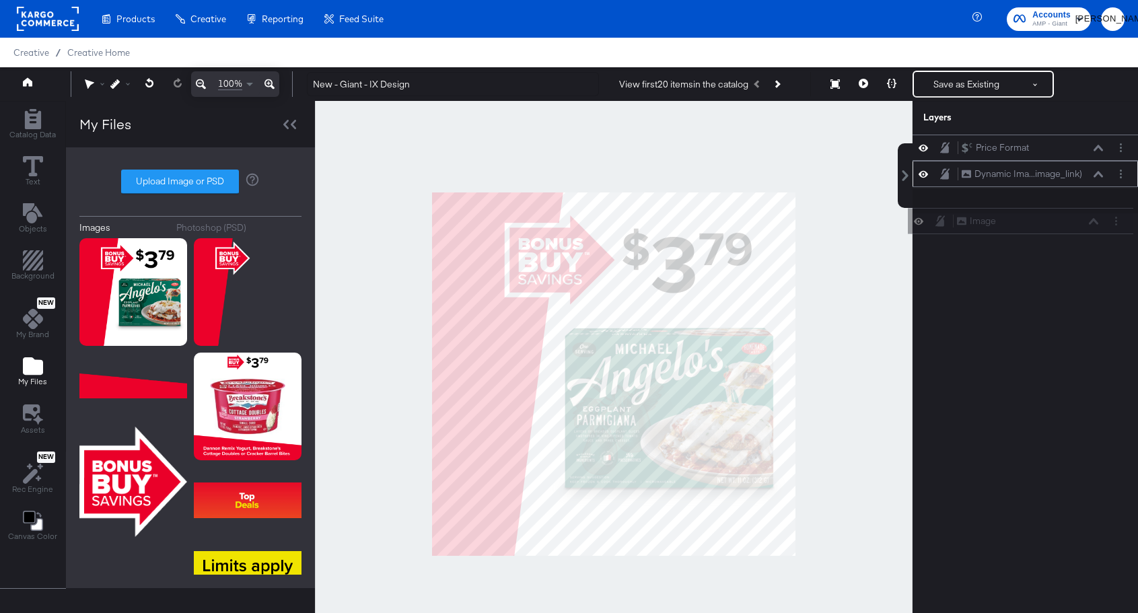
drag, startPoint x: 1037, startPoint y: 150, endPoint x: 1032, endPoint y: 229, distance: 79.5
click at [1032, 229] on div "Image Image Price Format Price Format Dynamic Ima...image_link) Dynamic Image (…" at bounding box center [1017, 381] width 242 height 492
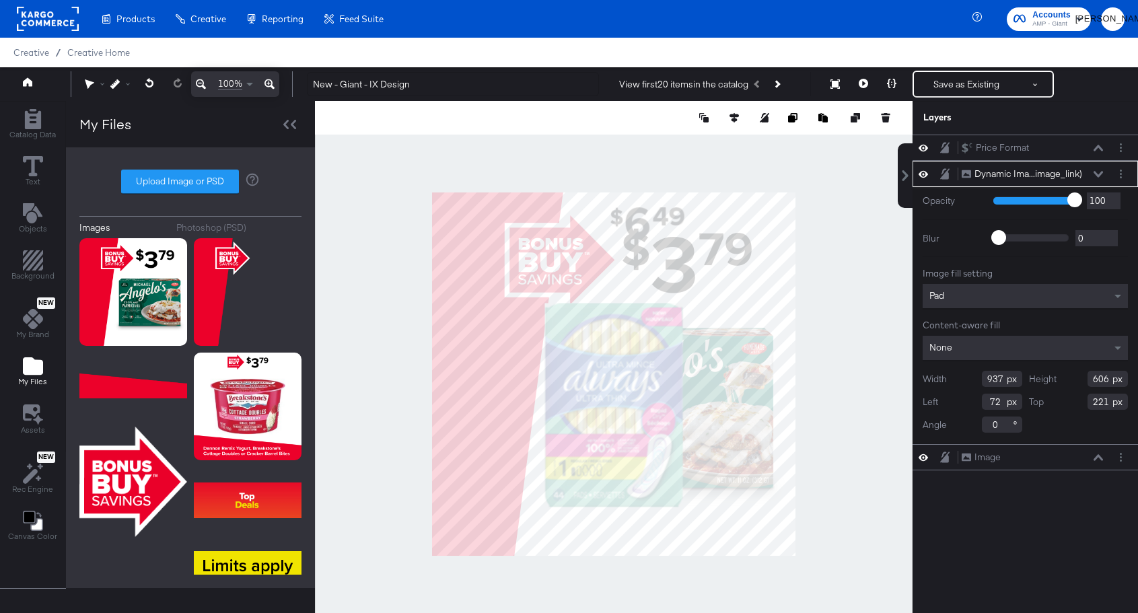
type input "329"
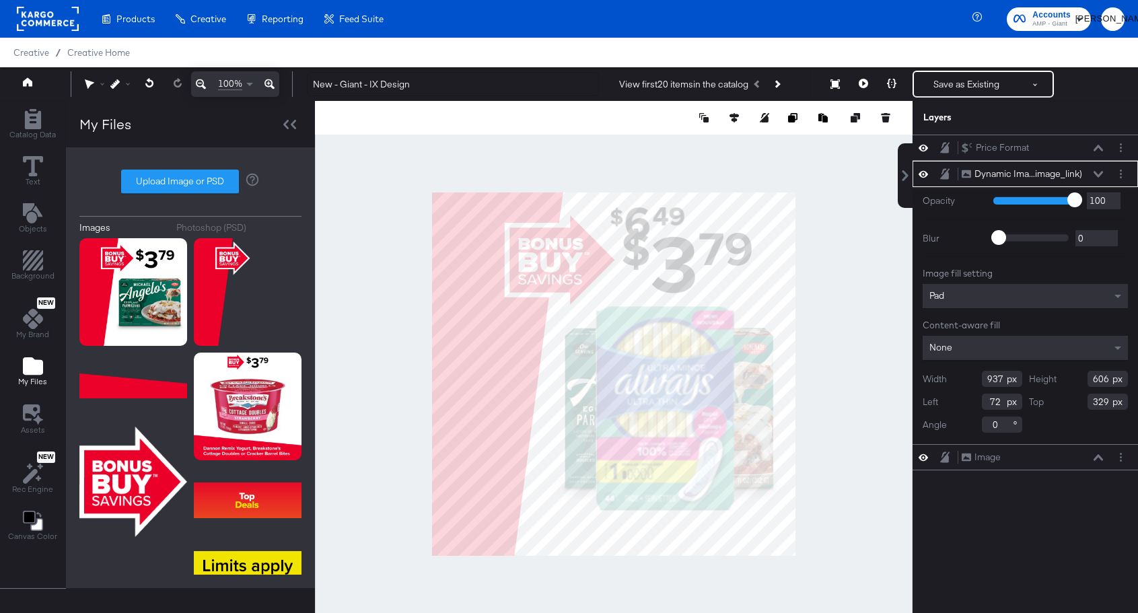
type input "224"
type input "339"
type input "808"
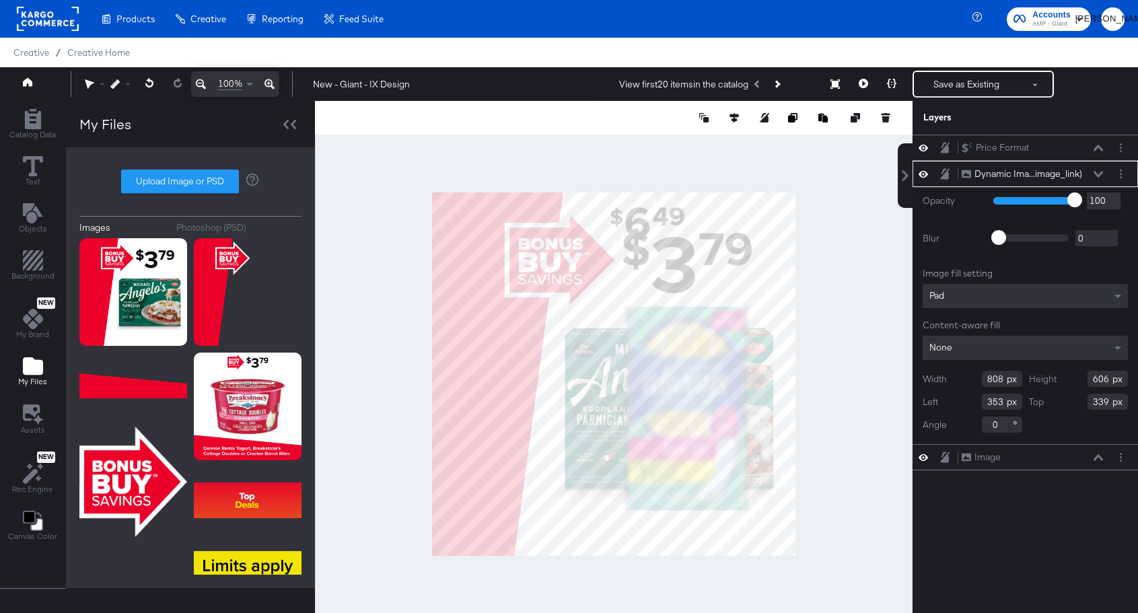
type input "257"
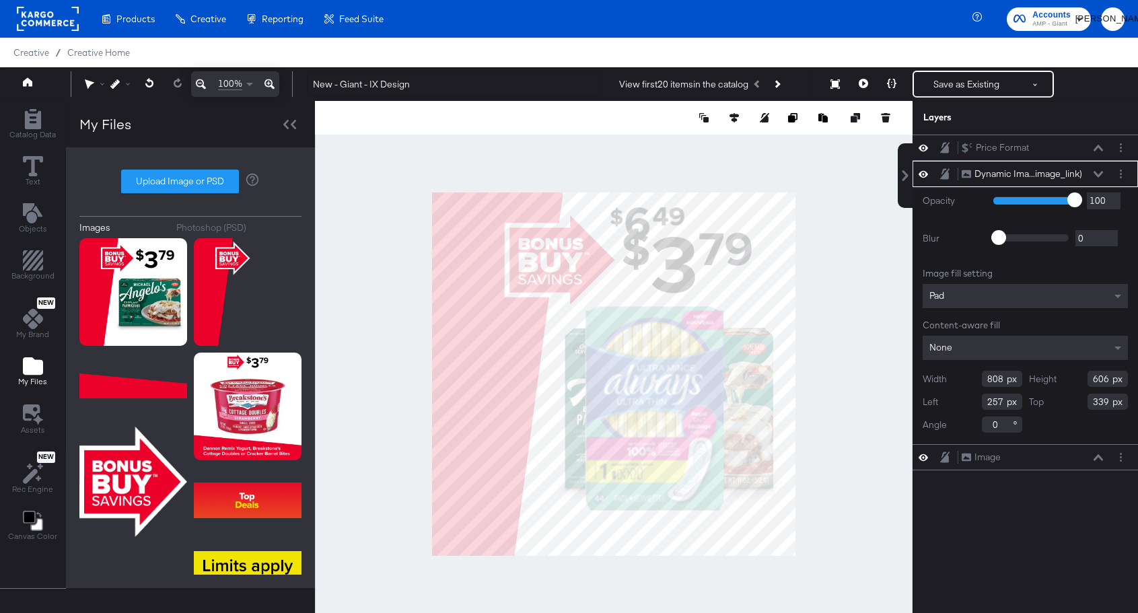
type input "656"
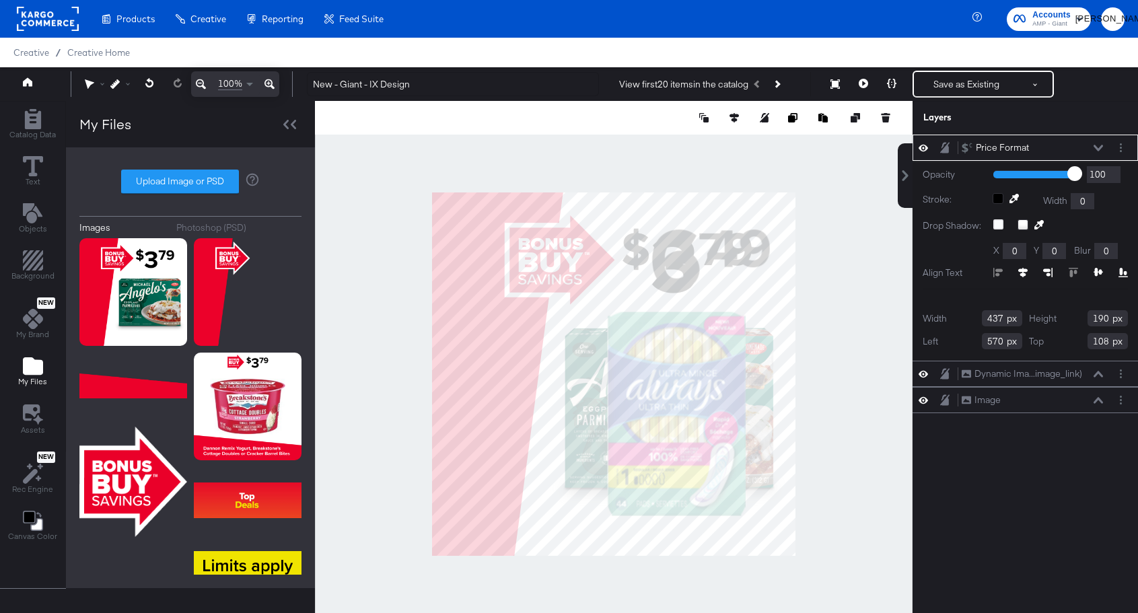
type input "566"
type input "110"
type input "403"
type input "180"
type input "120"
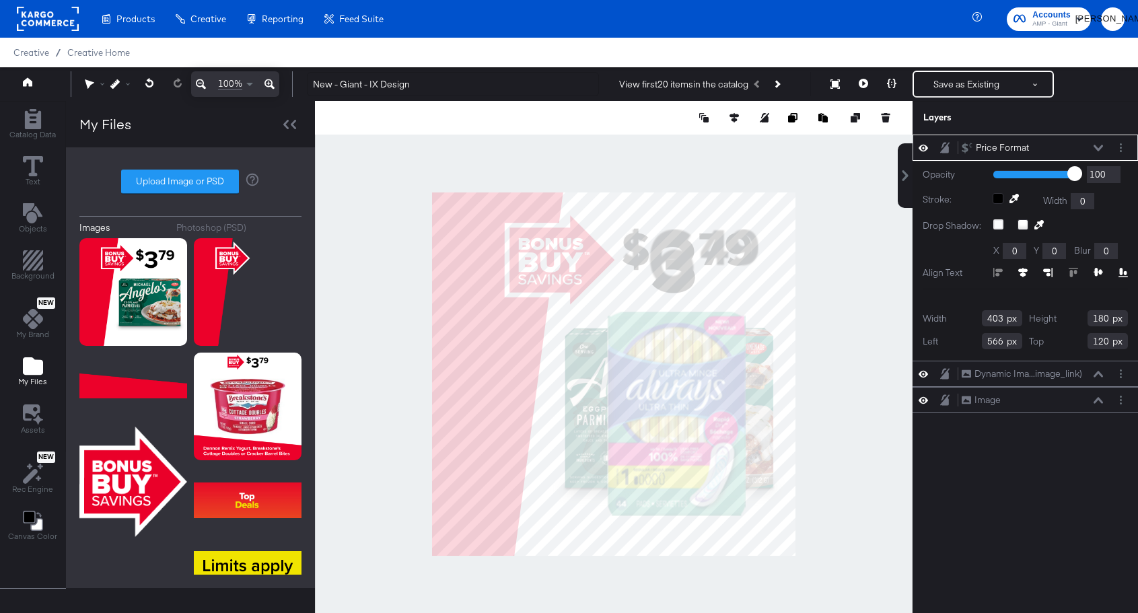
type input "574"
type input "114"
type input "564"
type input "106"
type input "395"
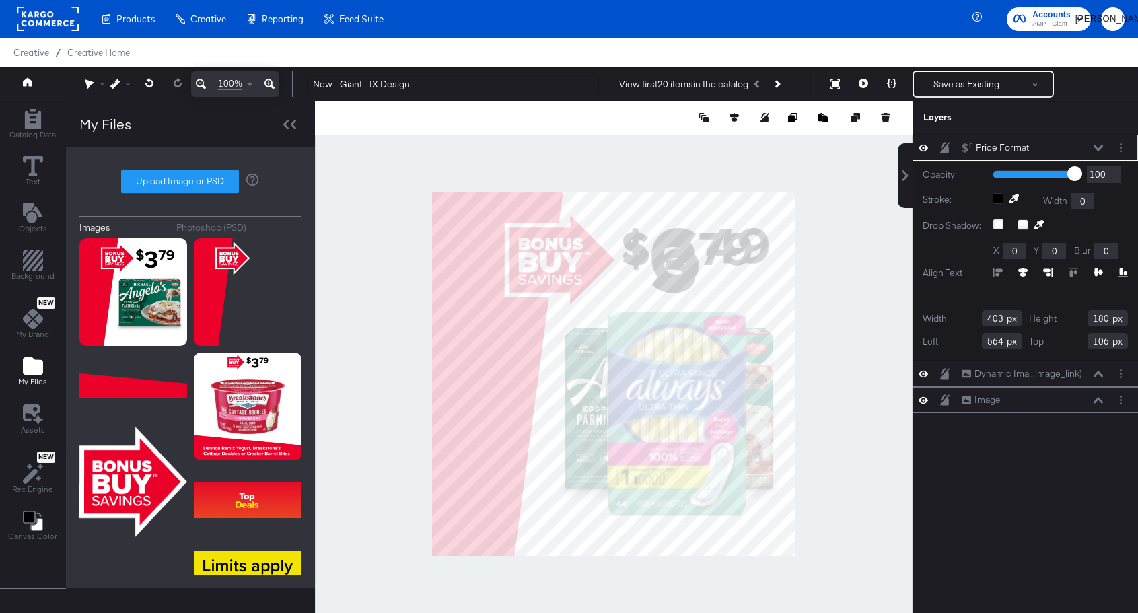
type input "160"
type input "373"
type input "174"
type input "397"
type input "190"
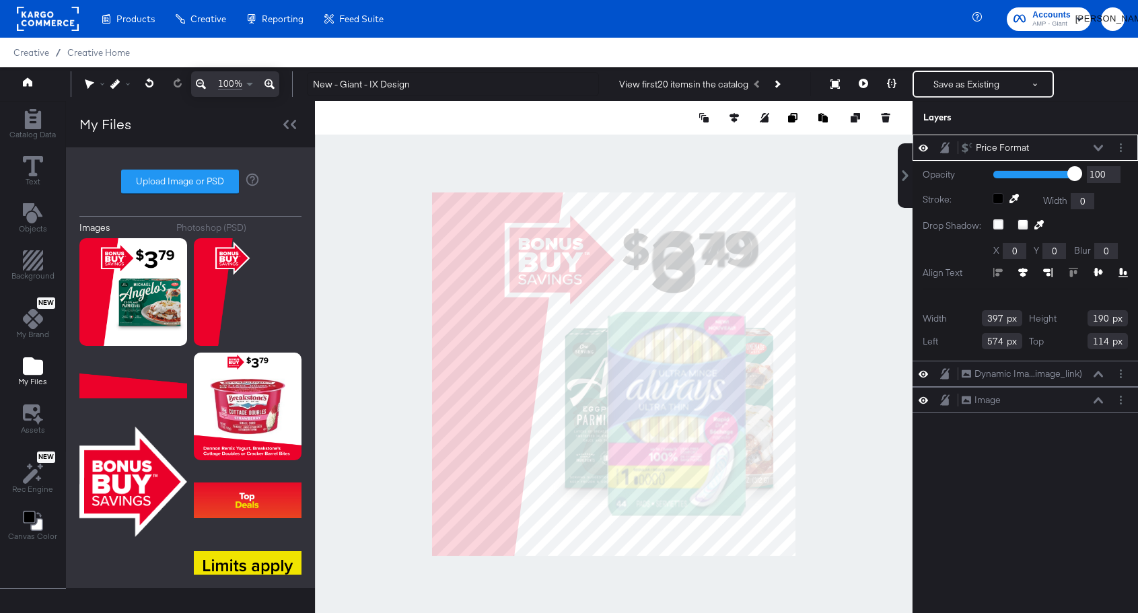
click at [829, 312] on div at bounding box center [613, 374] width 597 height 546
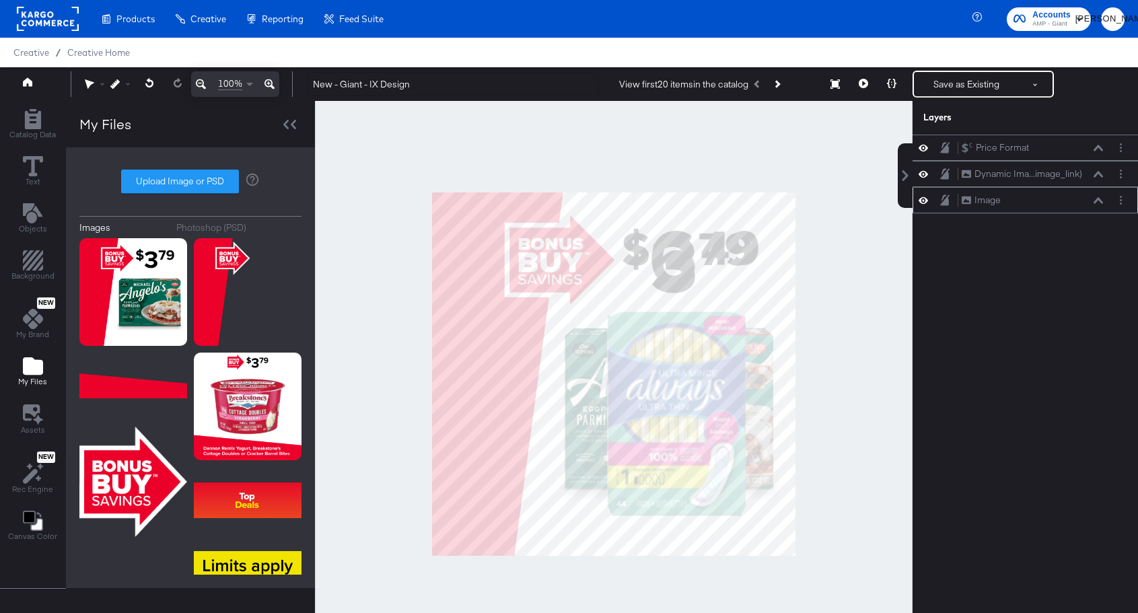
click at [924, 204] on icon at bounding box center [922, 199] width 9 height 11
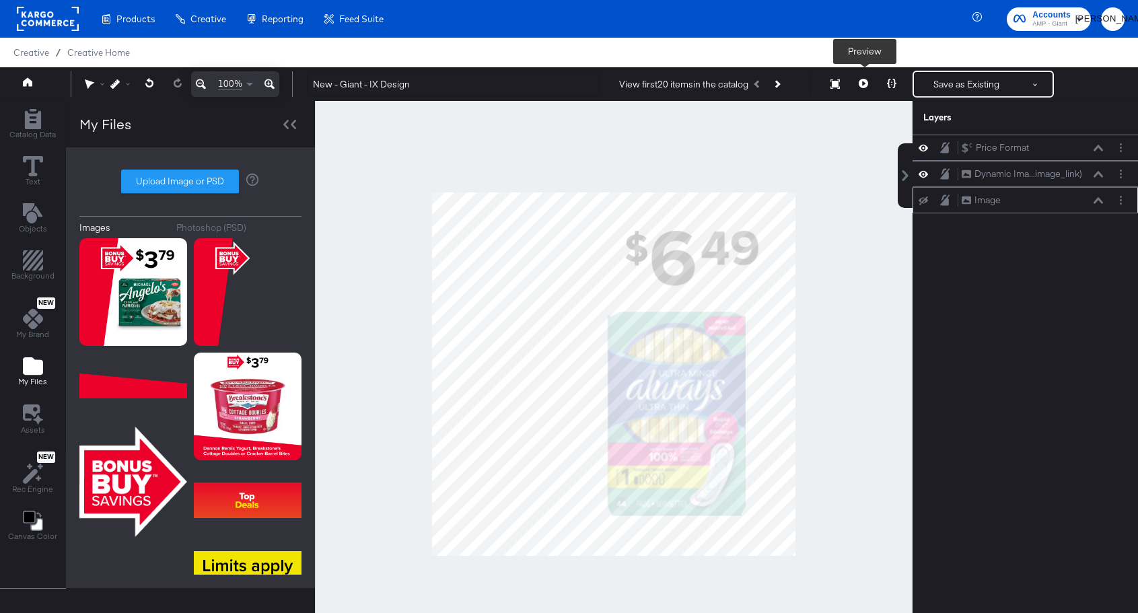
click at [864, 81] on icon at bounding box center [863, 83] width 9 height 9
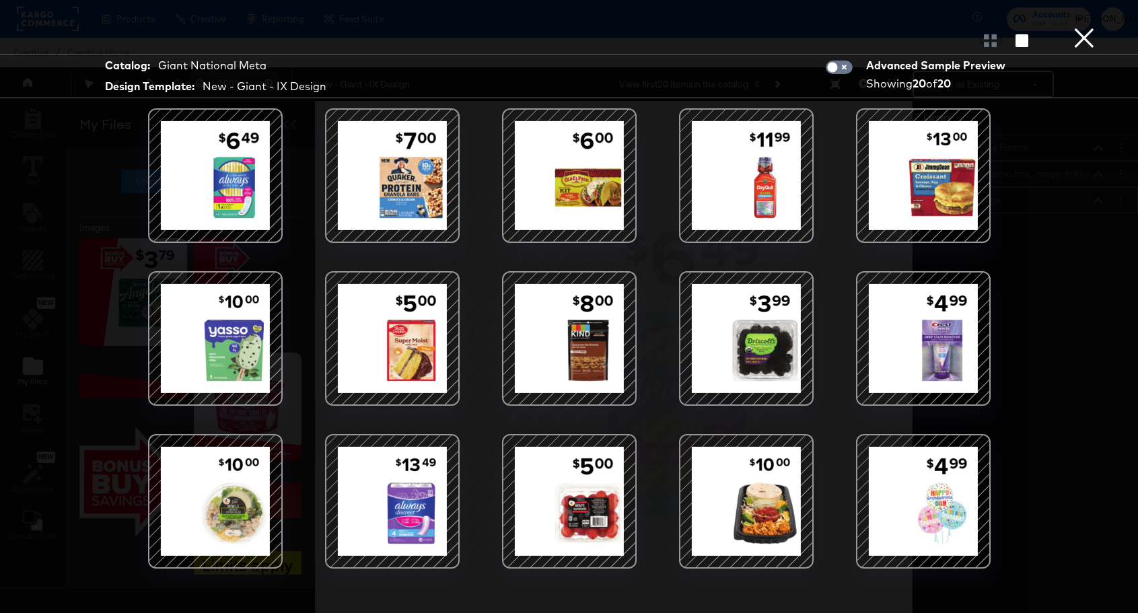
click at [1075, 27] on button "×" at bounding box center [1084, 13] width 27 height 27
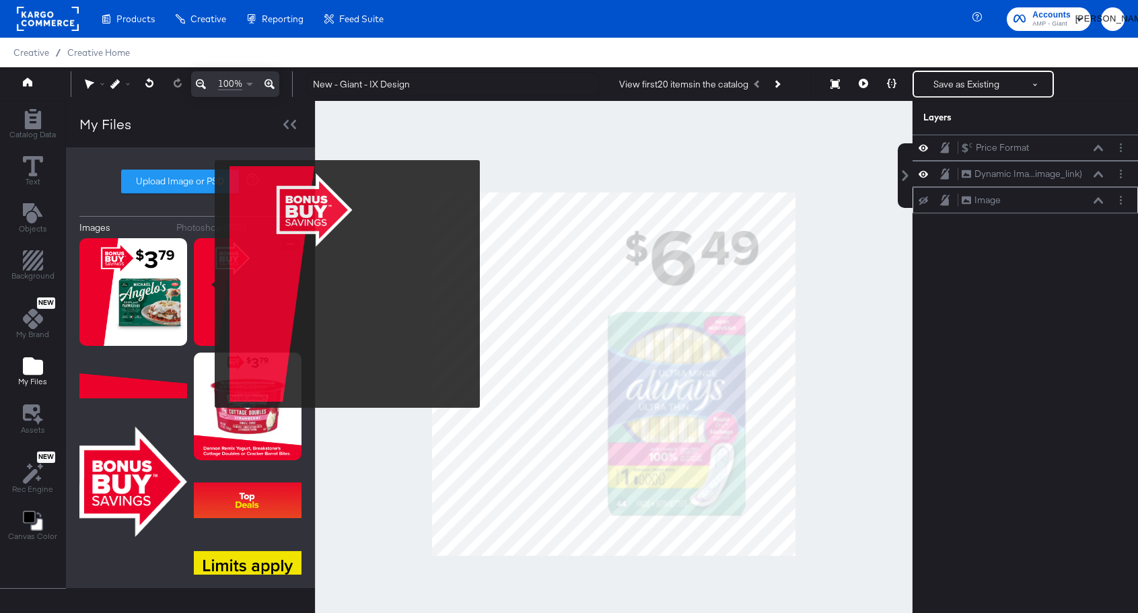
click at [206, 284] on img at bounding box center [248, 292] width 108 height 108
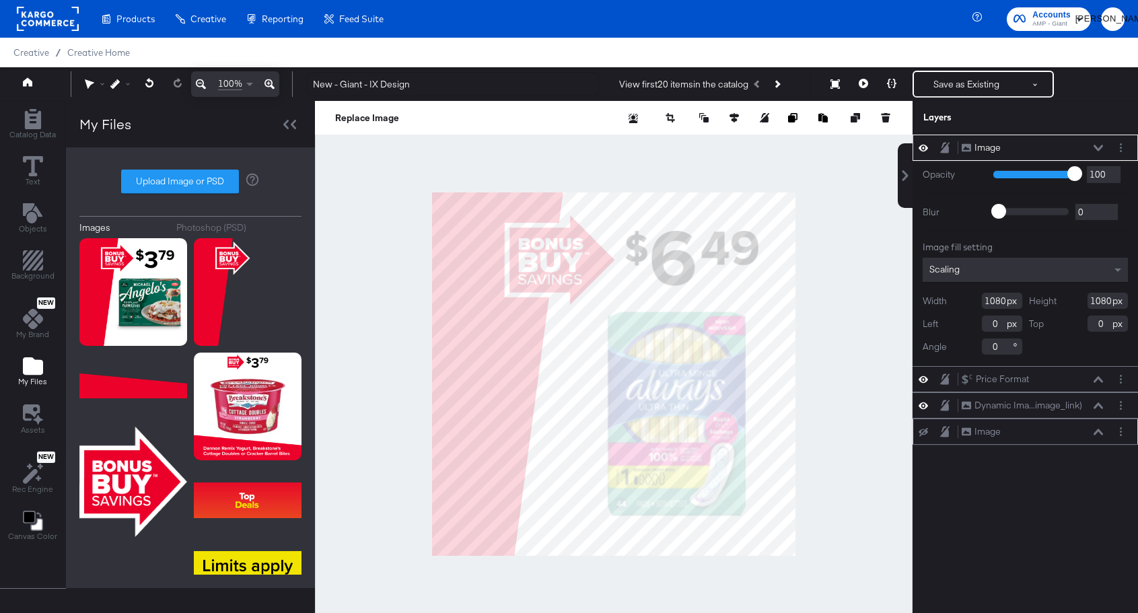
click at [860, 318] on div at bounding box center [613, 374] width 597 height 546
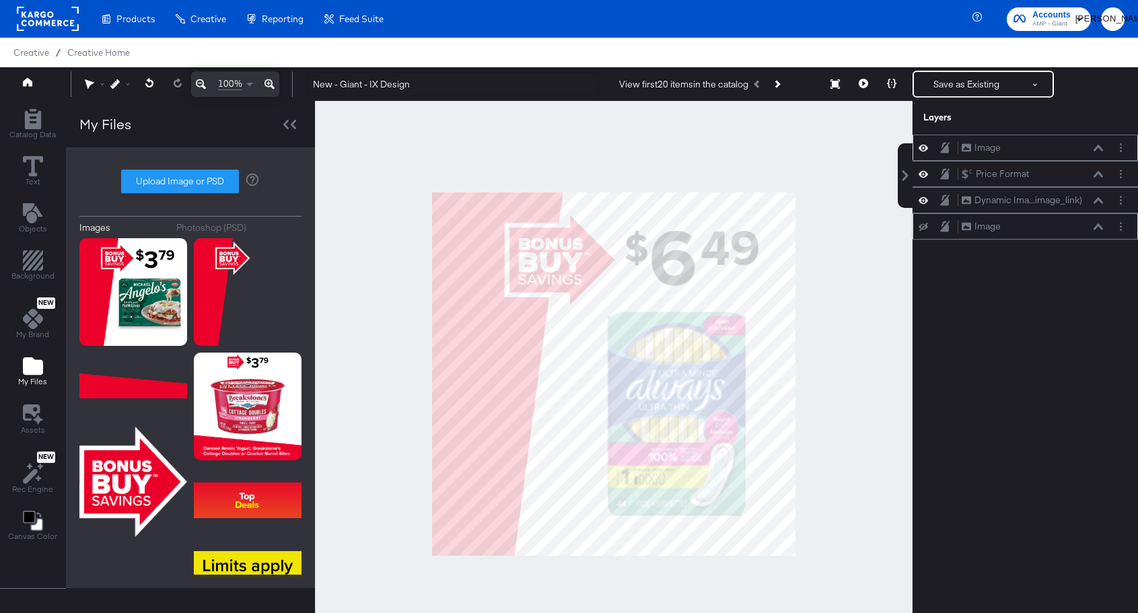
click at [920, 157] on div "Image Image" at bounding box center [1024, 148] width 225 height 26
click at [920, 152] on icon at bounding box center [922, 147] width 9 height 11
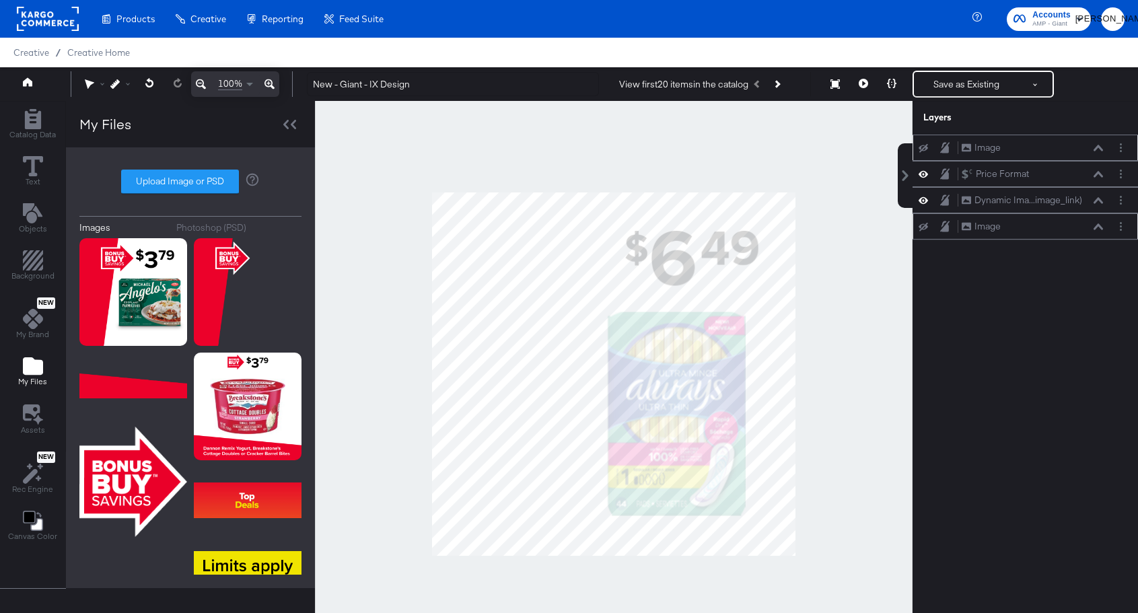
click at [920, 149] on icon at bounding box center [922, 147] width 9 height 9
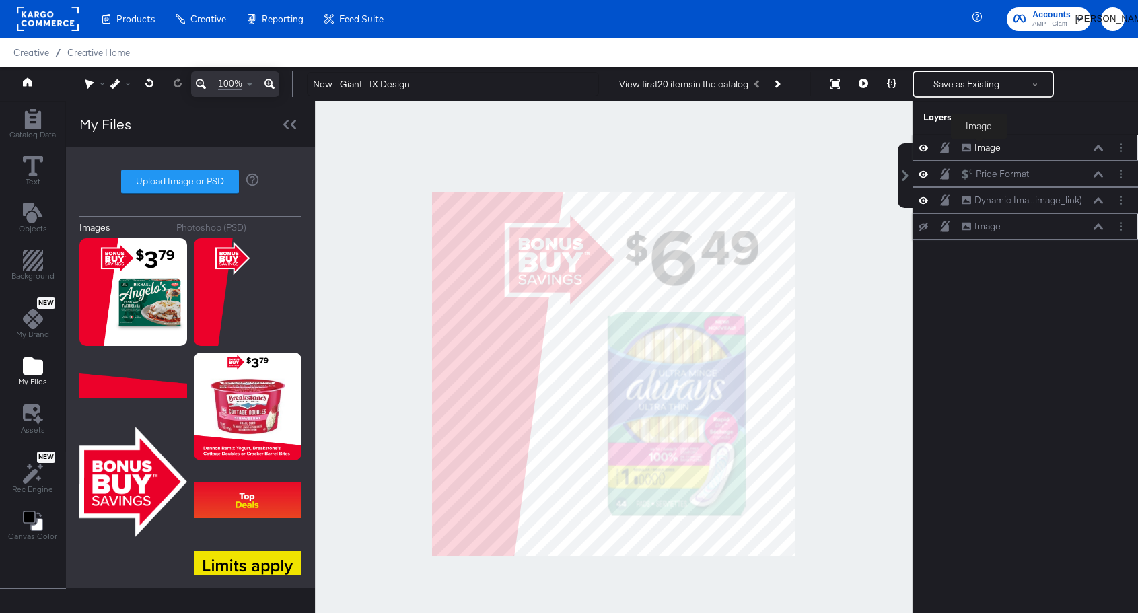
click at [979, 148] on div "Image" at bounding box center [987, 147] width 26 height 13
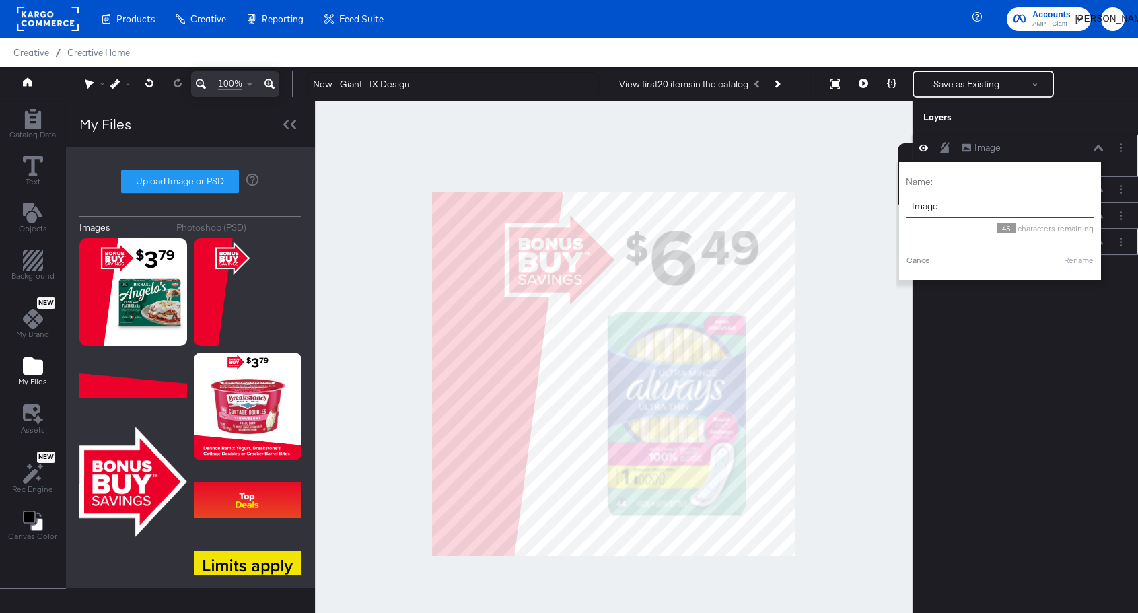
click at [949, 215] on input "Image" at bounding box center [1000, 206] width 188 height 25
type input "Overlay"
click at [1081, 264] on button "Rename" at bounding box center [1078, 260] width 31 height 12
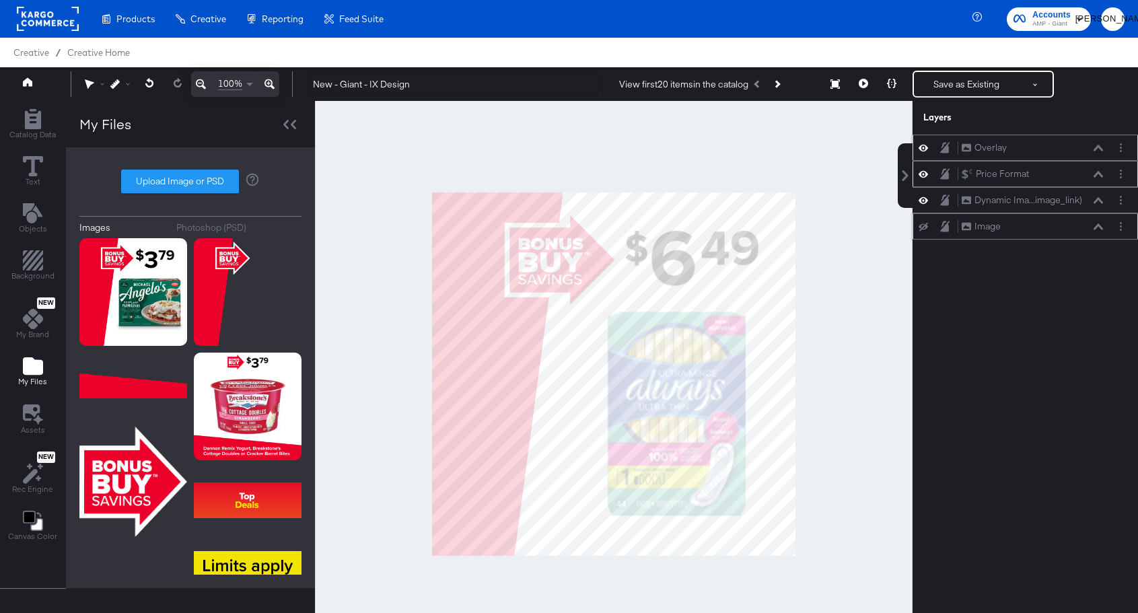
click at [918, 178] on icon at bounding box center [922, 173] width 9 height 11
click at [918, 178] on icon at bounding box center [922, 174] width 9 height 9
click at [927, 225] on icon at bounding box center [922, 226] width 9 height 9
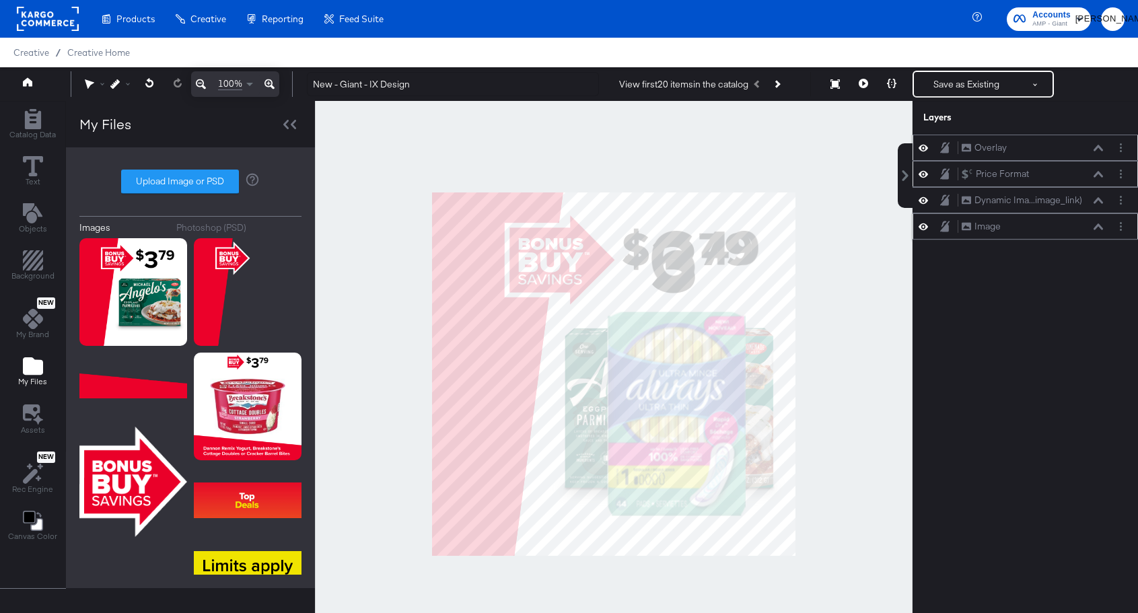
click at [927, 225] on icon at bounding box center [922, 226] width 9 height 7
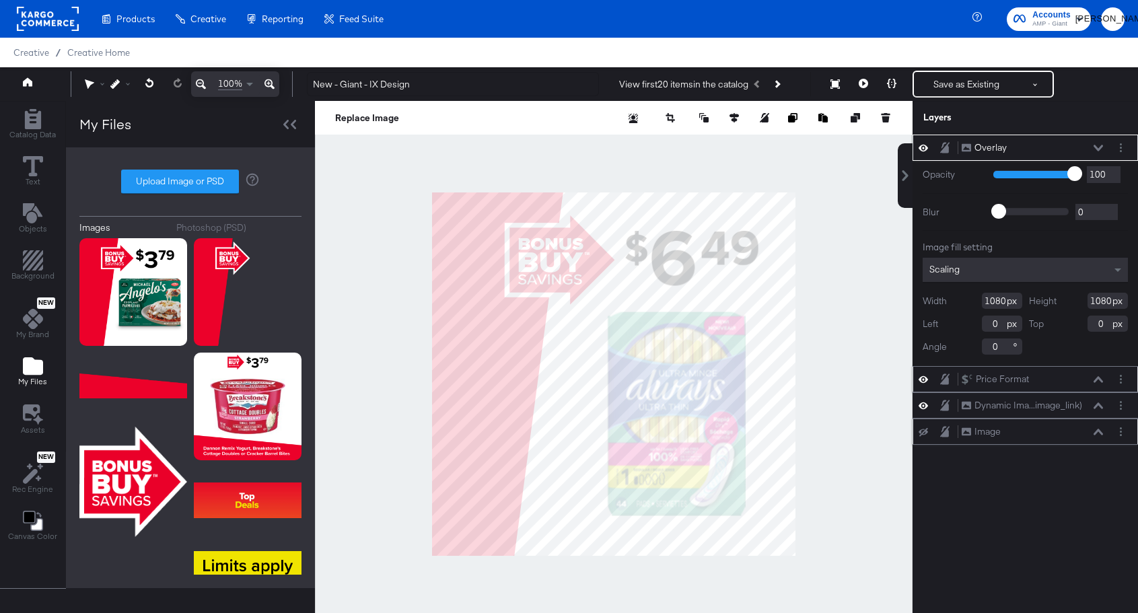
click at [1097, 141] on div "Overlay Overlay" at bounding box center [1032, 148] width 143 height 14
click at [1102, 147] on icon at bounding box center [1097, 148] width 9 height 7
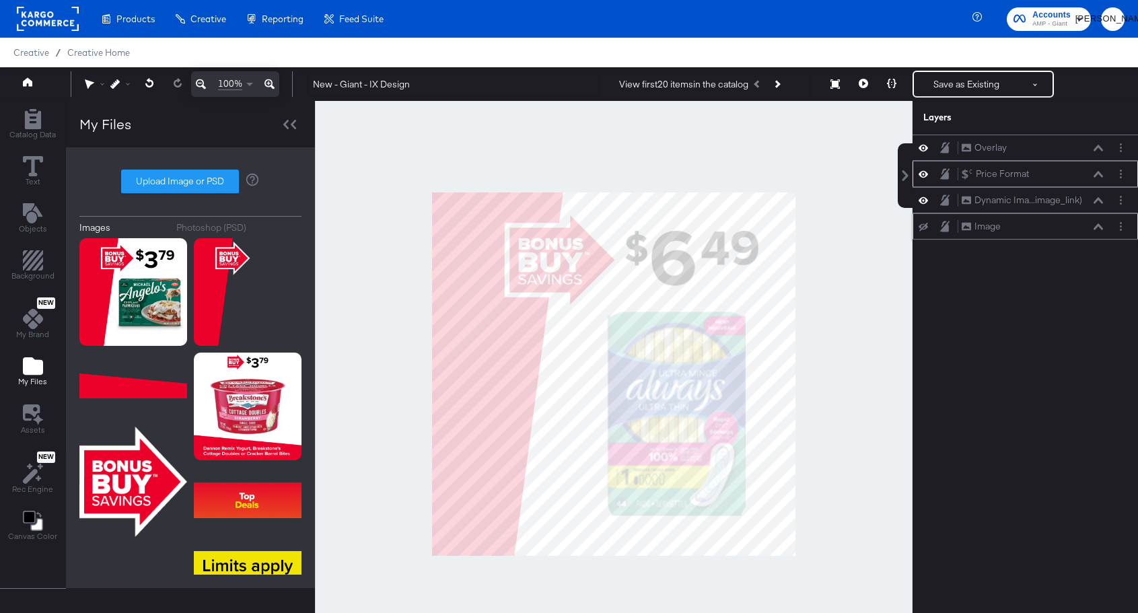
click at [1042, 169] on div "Price Format Price Format" at bounding box center [1032, 174] width 143 height 14
click at [1064, 172] on div "Price Format Price Format" at bounding box center [1032, 174] width 143 height 14
click at [1094, 178] on div "Price Format Price Format" at bounding box center [1032, 174] width 143 height 14
click at [1101, 178] on div "Price Format Price Format" at bounding box center [1032, 174] width 143 height 14
click at [1101, 175] on icon at bounding box center [1097, 174] width 9 height 6
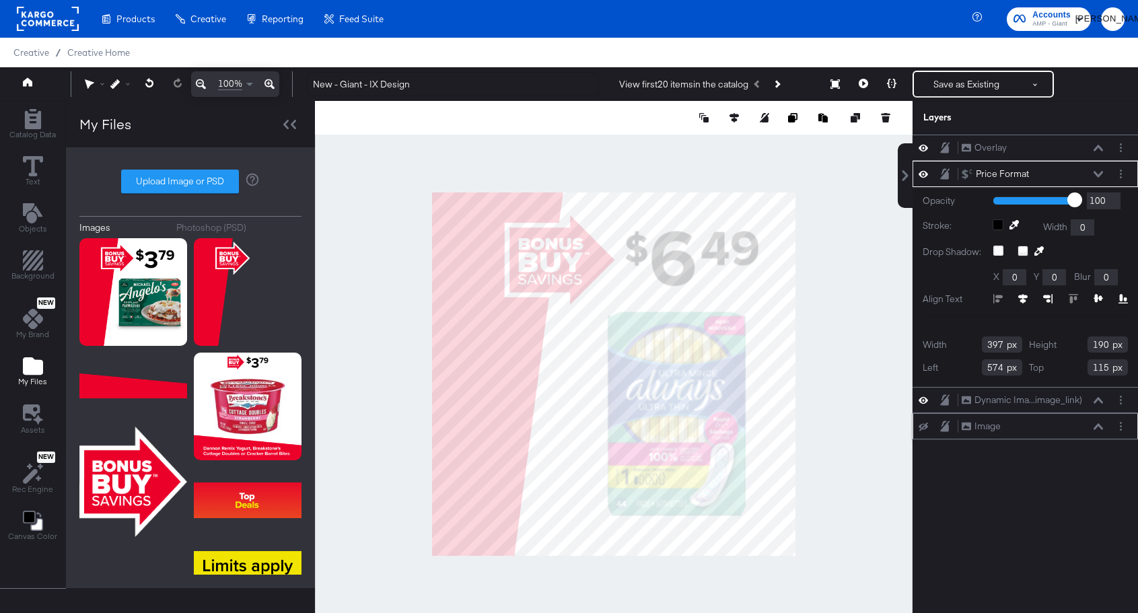
type input "116"
click at [1100, 172] on icon at bounding box center [1097, 174] width 9 height 7
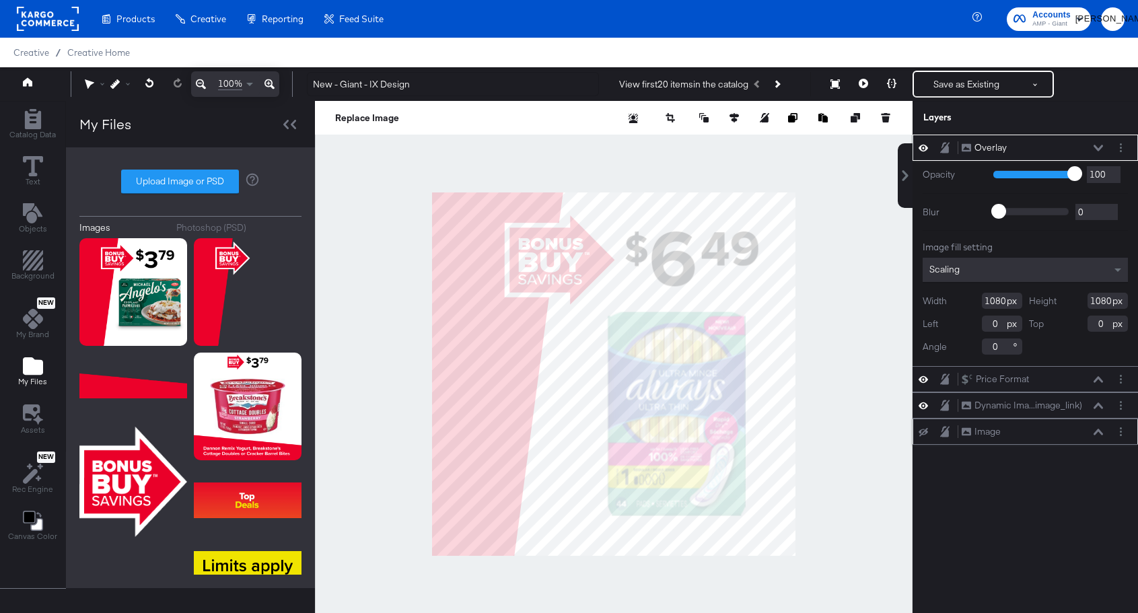
click at [1095, 149] on icon at bounding box center [1097, 148] width 9 height 7
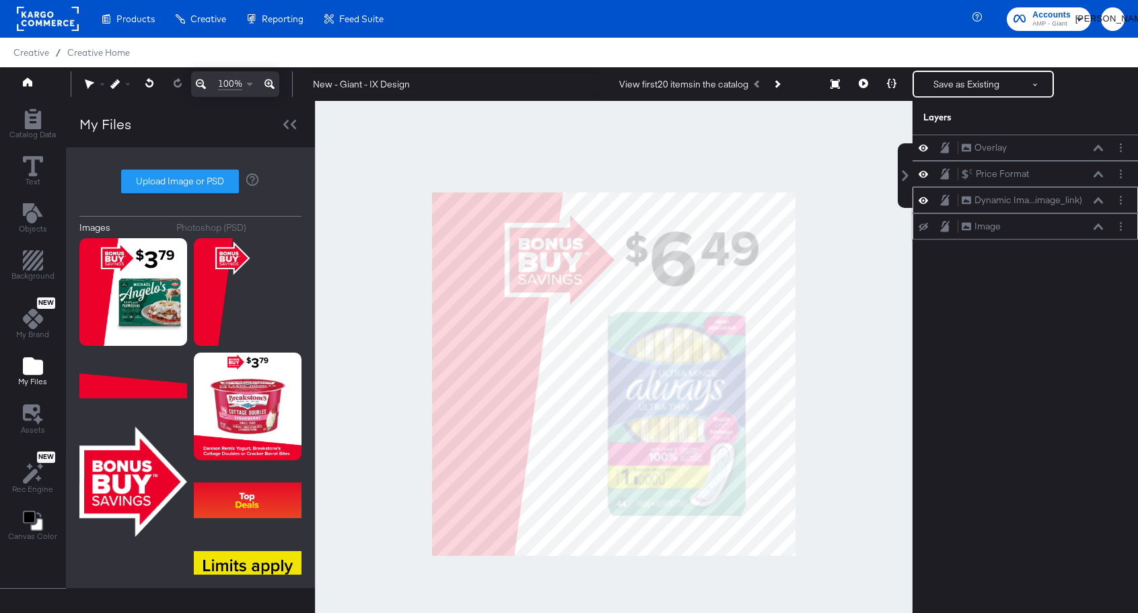
click at [1101, 194] on div "Dynamic Ima...image_link) Dynamic Image (image_link)" at bounding box center [1032, 200] width 143 height 14
click at [1101, 197] on icon at bounding box center [1097, 200] width 9 height 7
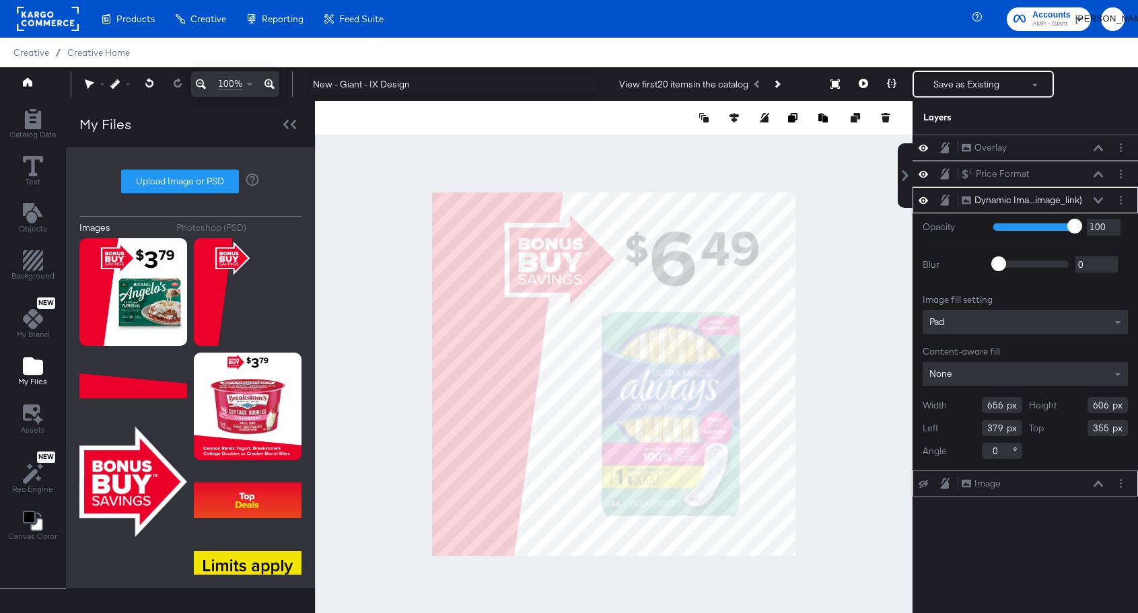
type input "378"
click at [806, 380] on div at bounding box center [613, 374] width 597 height 546
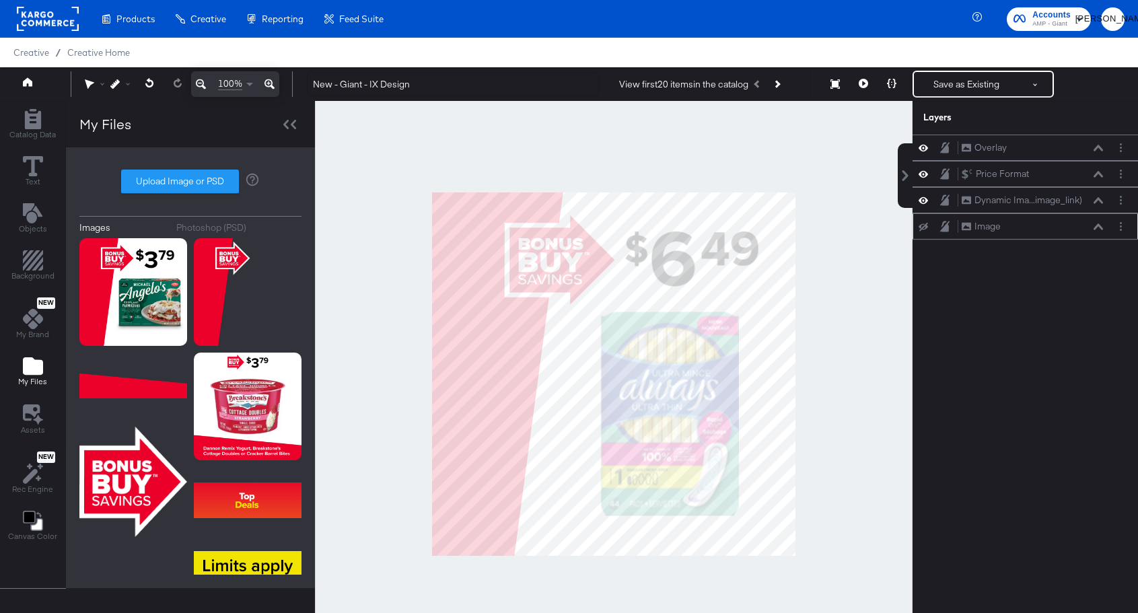
click at [925, 225] on icon at bounding box center [922, 227] width 9 height 9
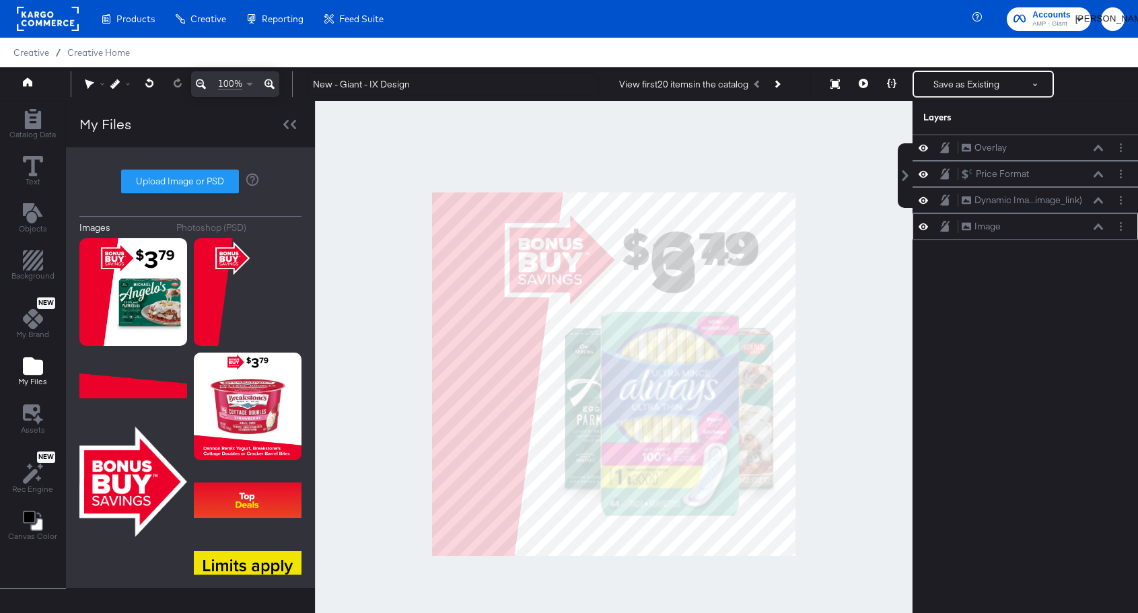
click at [925, 225] on icon at bounding box center [922, 226] width 9 height 11
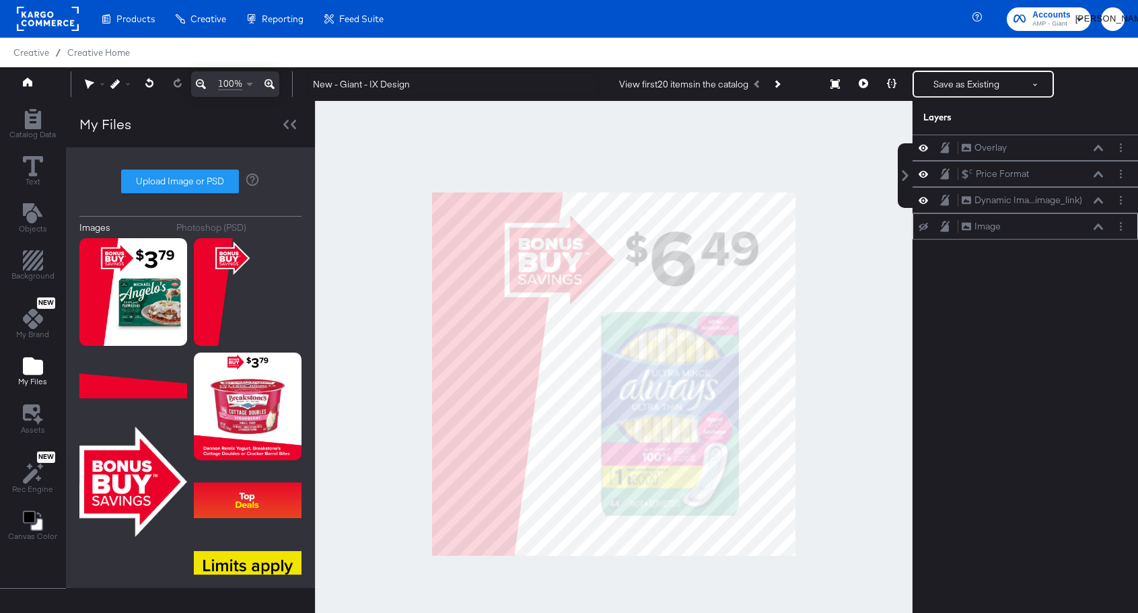
click at [925, 225] on icon at bounding box center [922, 227] width 9 height 9
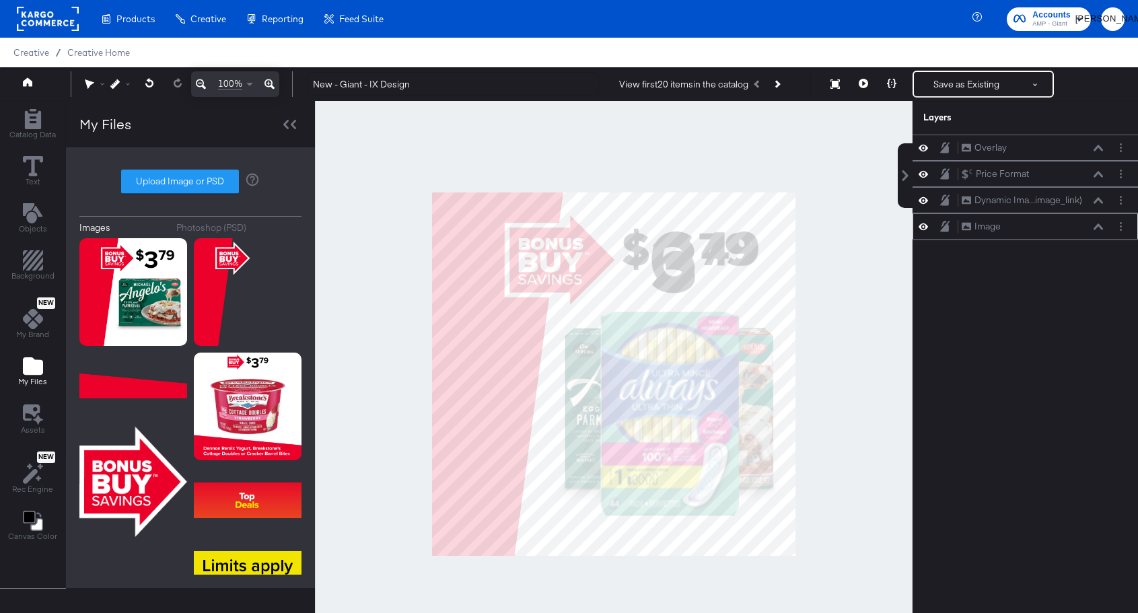
click at [925, 225] on icon at bounding box center [922, 226] width 9 height 11
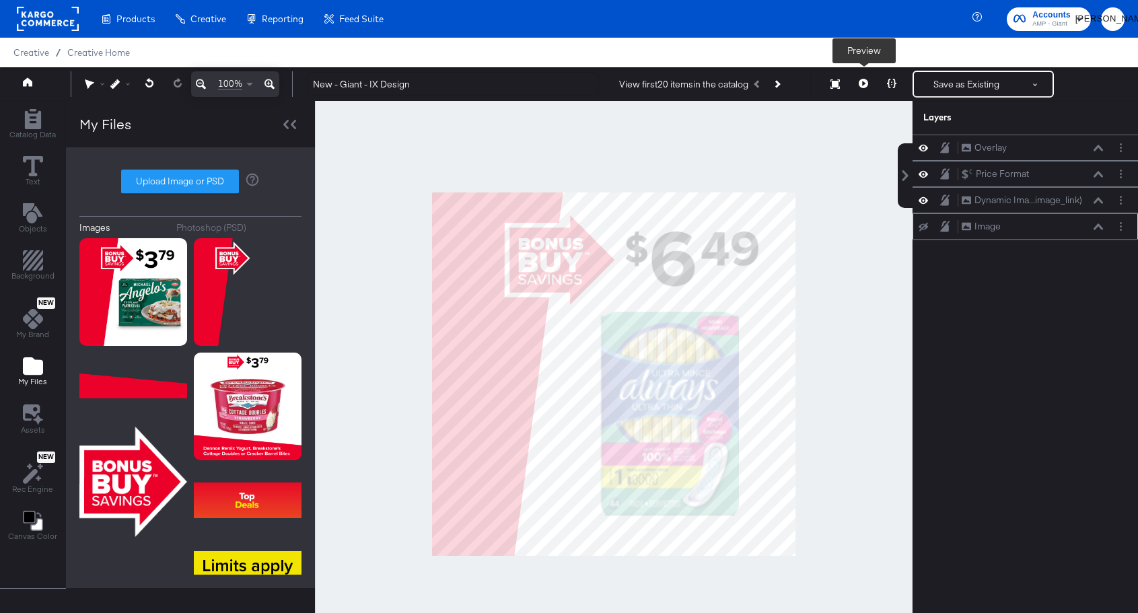
click at [863, 85] on icon at bounding box center [863, 83] width 9 height 9
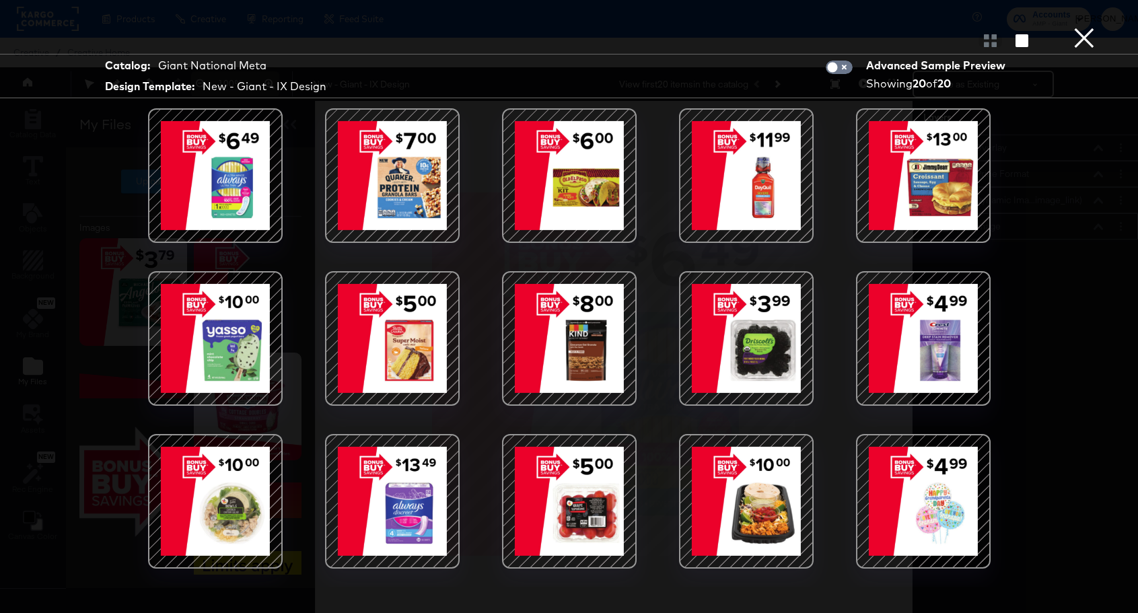
click at [1085, 27] on button "×" at bounding box center [1084, 13] width 27 height 27
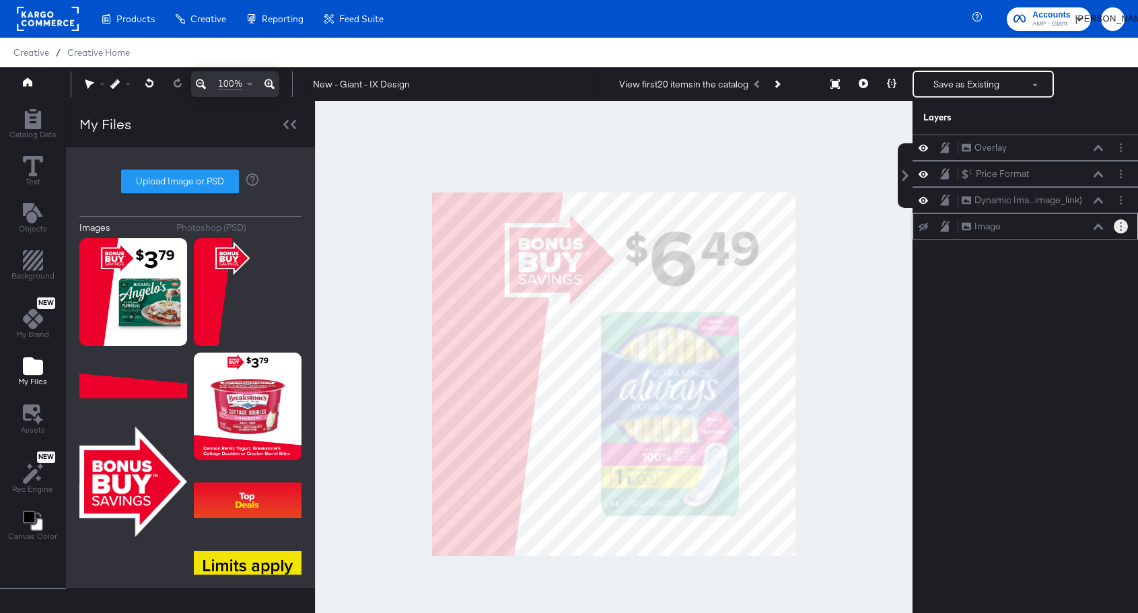
click at [1126, 230] on button "Layer Options" at bounding box center [1121, 226] width 14 height 14
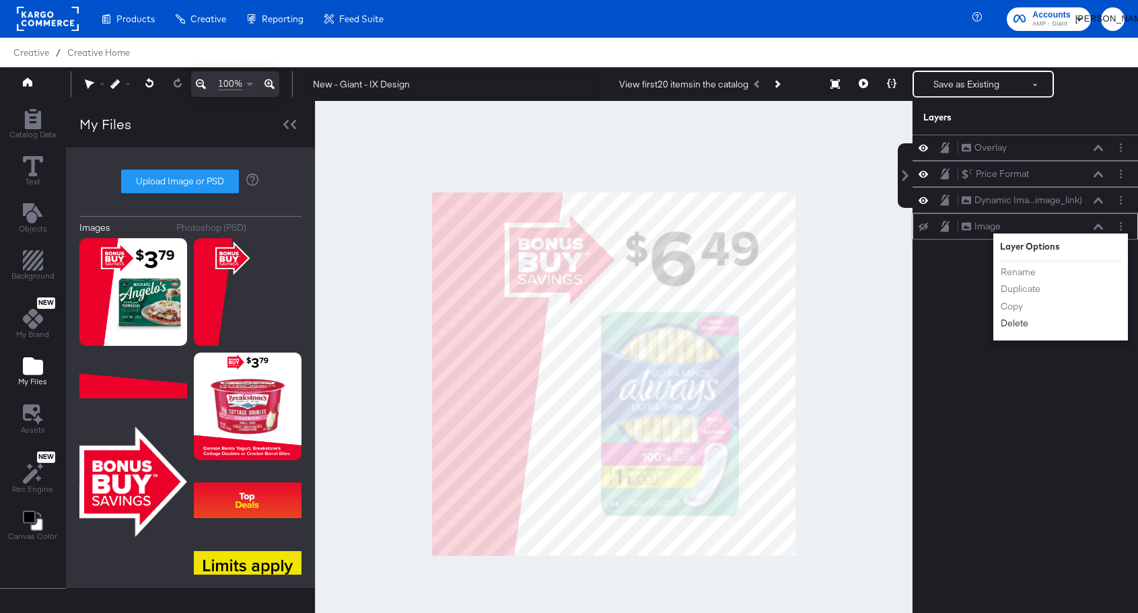
click at [1019, 328] on button "Delete" at bounding box center [1014, 323] width 29 height 14
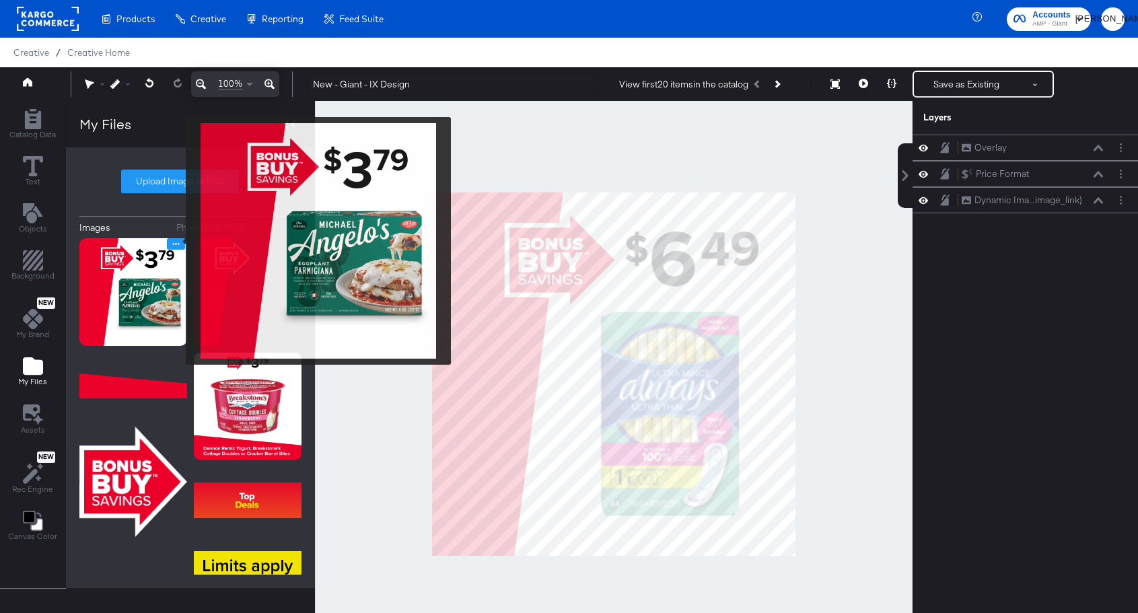
click at [177, 241] on icon "Image Options" at bounding box center [176, 244] width 10 height 10
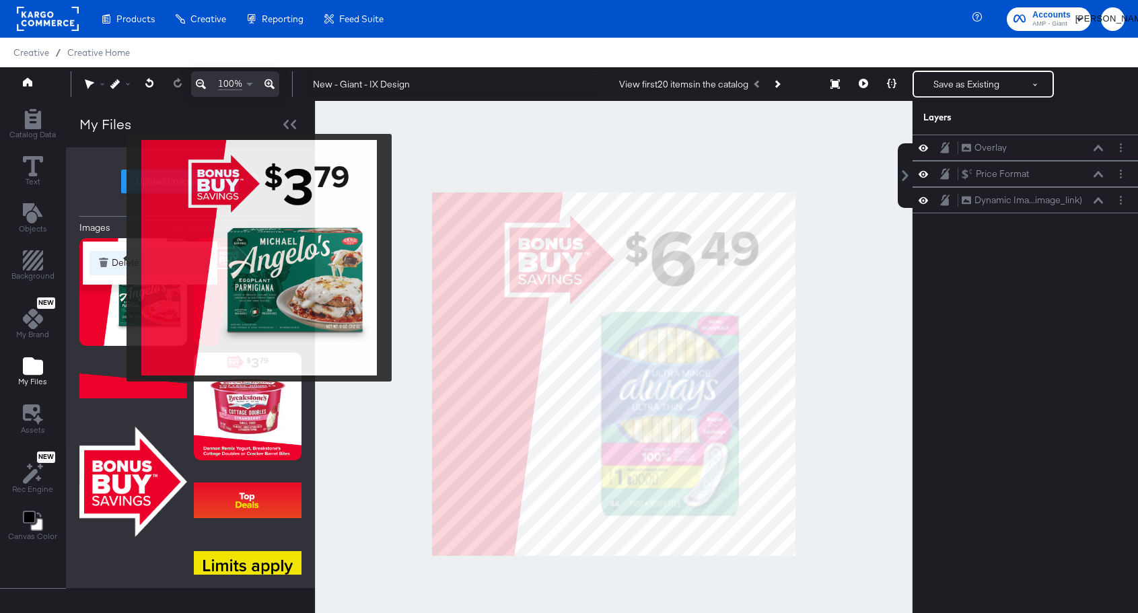
click at [118, 258] on button "Delete" at bounding box center [149, 263] width 121 height 24
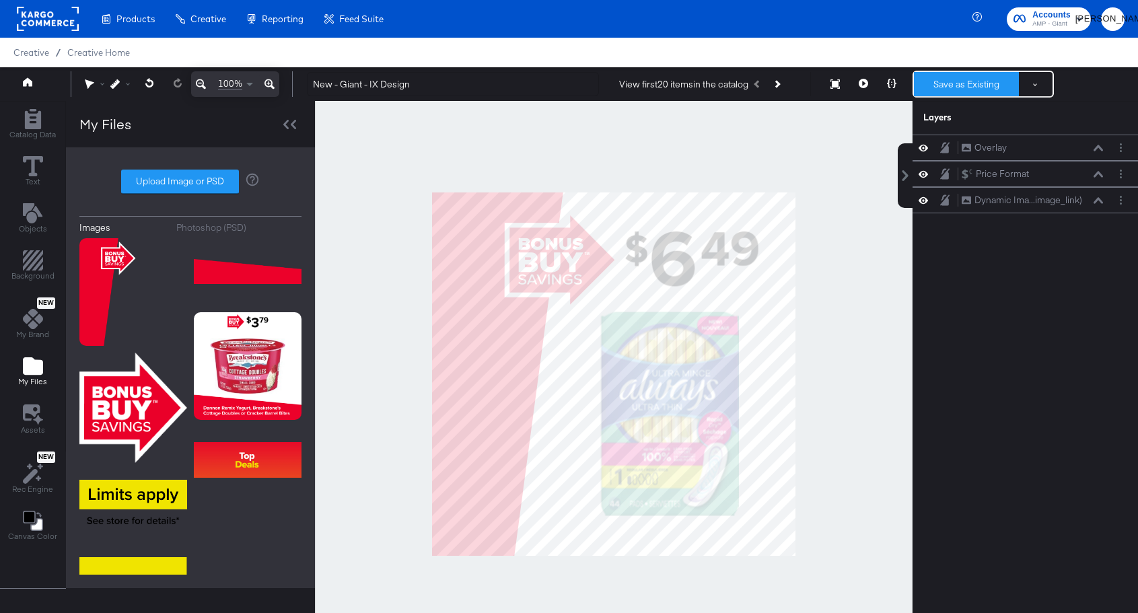
click at [982, 85] on button "Save as Existing" at bounding box center [966, 84] width 105 height 24
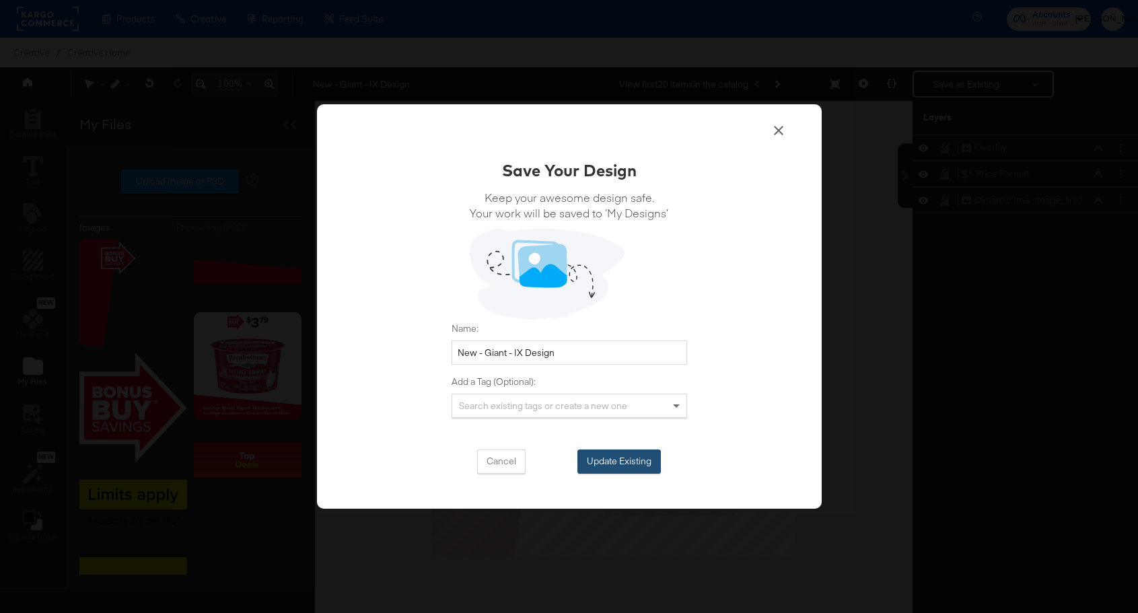
click at [620, 466] on button "Update Existing" at bounding box center [618, 461] width 83 height 24
